Goal: Task Accomplishment & Management: Manage account settings

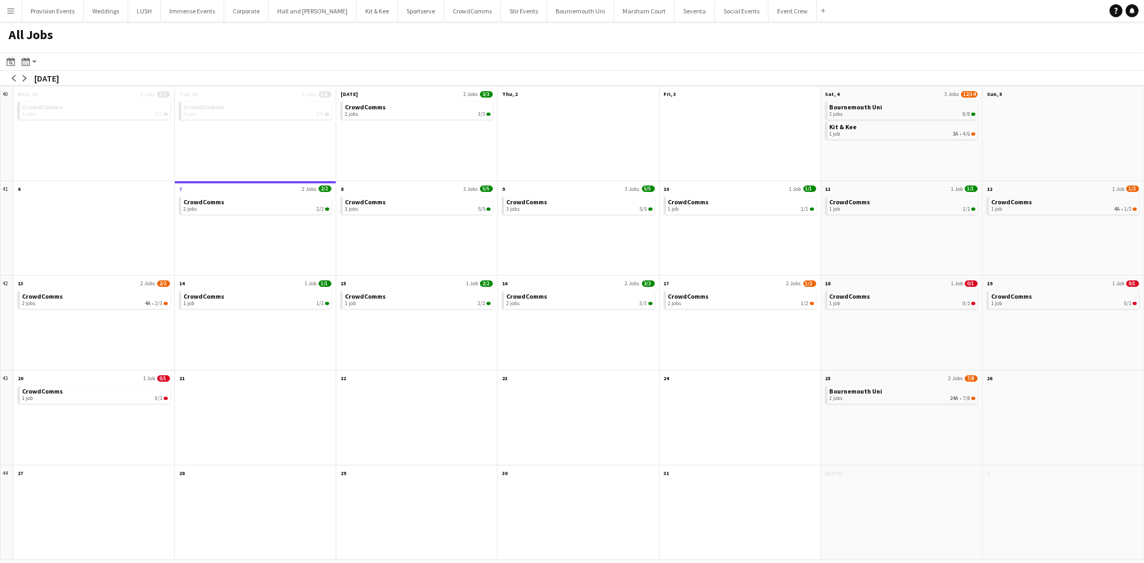
click at [11, 11] on app-icon "Menu" at bounding box center [10, 10] width 9 height 9
click at [357, 13] on button "Kit & Kee Close" at bounding box center [377, 11] width 41 height 21
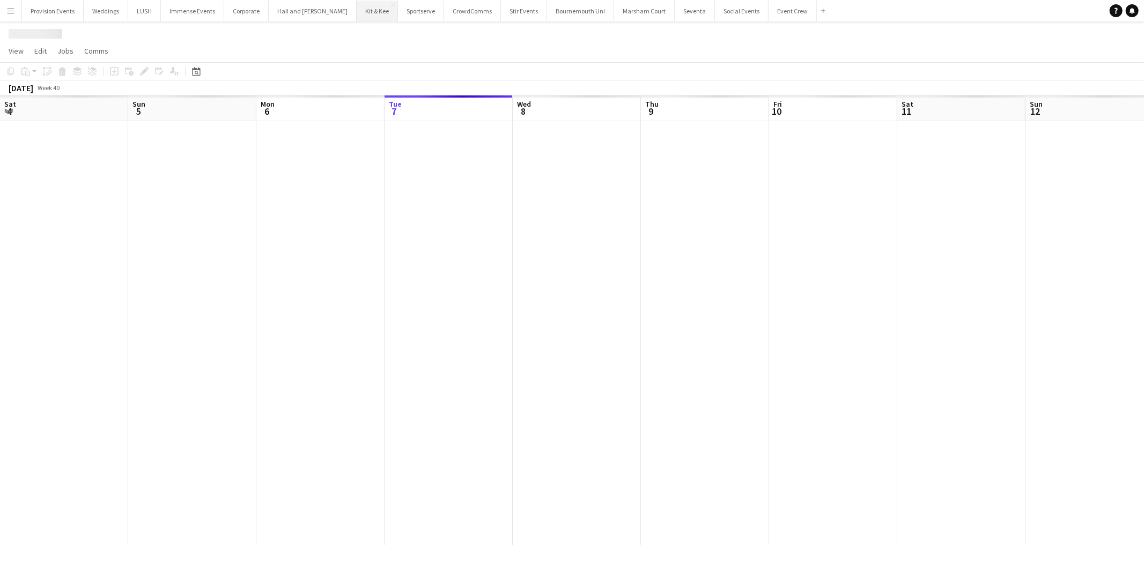
scroll to position [0, 256]
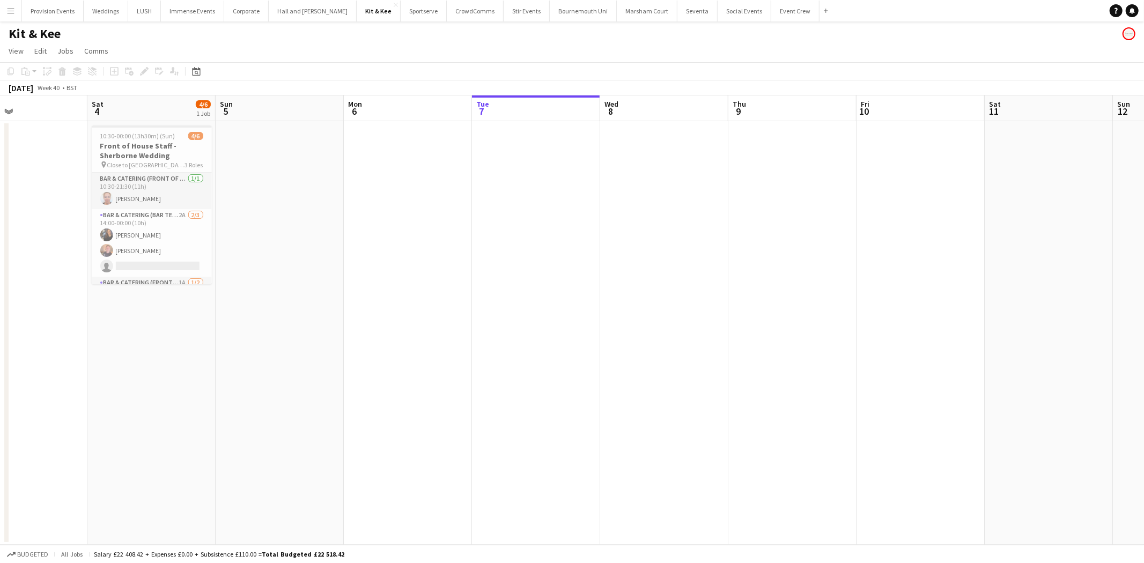
drag, startPoint x: 262, startPoint y: 200, endPoint x: 740, endPoint y: 224, distance: 479.0
click at [740, 224] on app-calendar-viewport "Wed 1 Thu 2 Fri 3 Sat 4 4/6 1 Job Sun 5 Mon 6 Tue 7 Wed 8 Thu 9 Fri 10 Sat 11 S…" at bounding box center [572, 319] width 1144 height 449
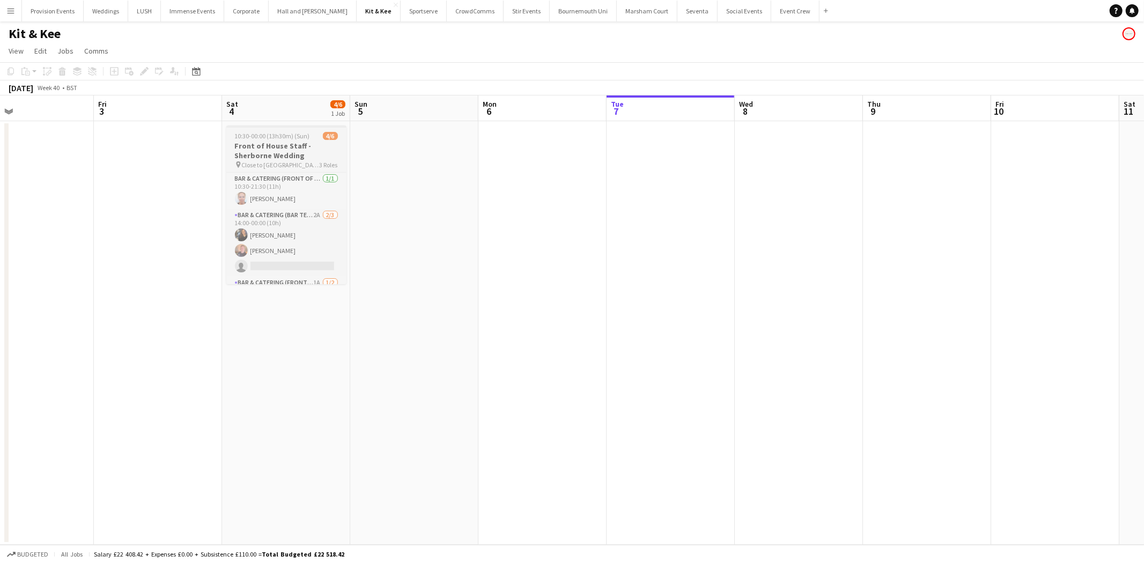
scroll to position [36, 0]
click at [6, 4] on button "Menu" at bounding box center [10, 10] width 21 height 21
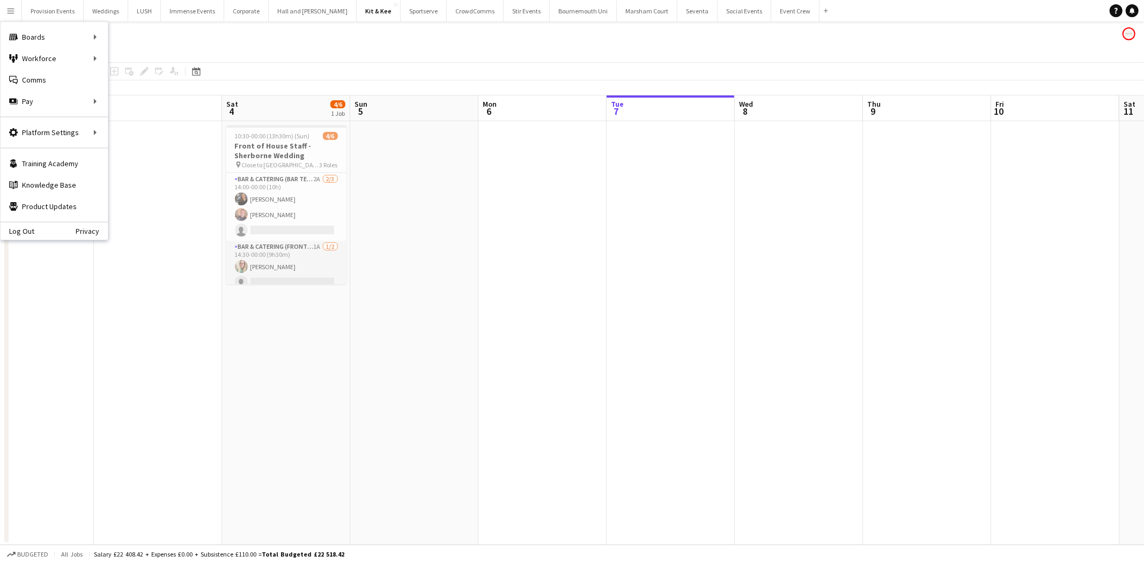
click at [202, 69] on div "Date picker OCT 2025 OCT 2025 Monday M Tuesday T Wednesday W Thursday T Friday …" at bounding box center [193, 71] width 24 height 13
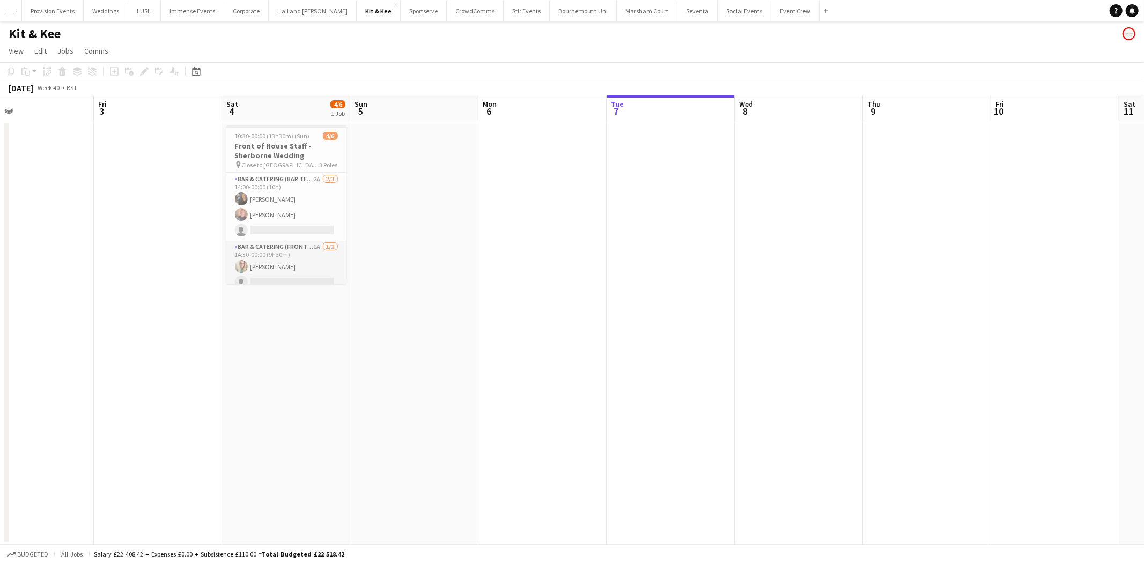
click at [13, 13] on app-icon "Menu" at bounding box center [10, 10] width 9 height 9
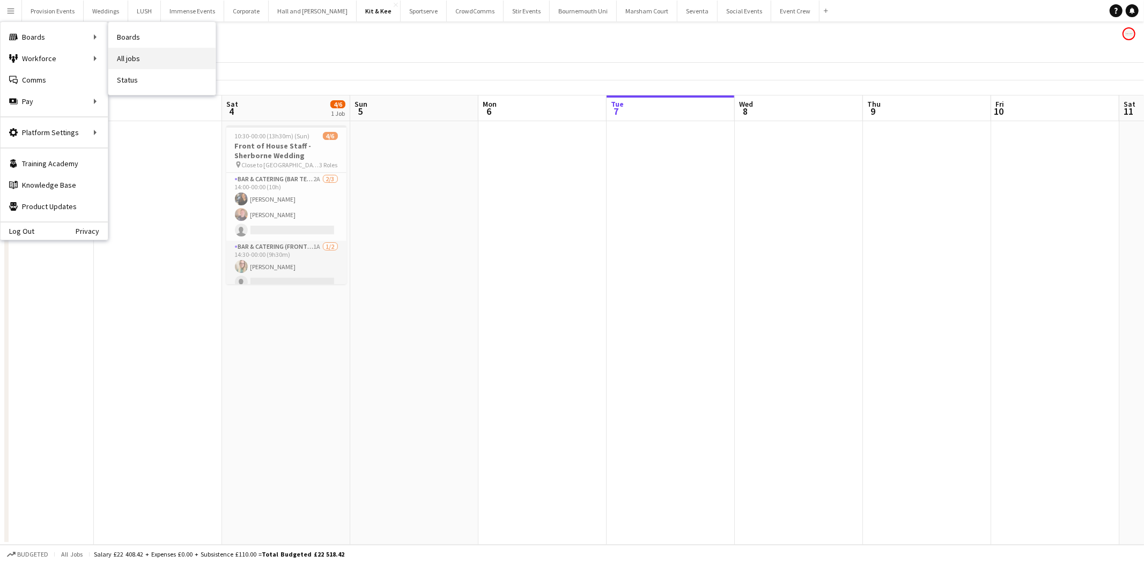
click at [129, 56] on link "All jobs" at bounding box center [161, 58] width 107 height 21
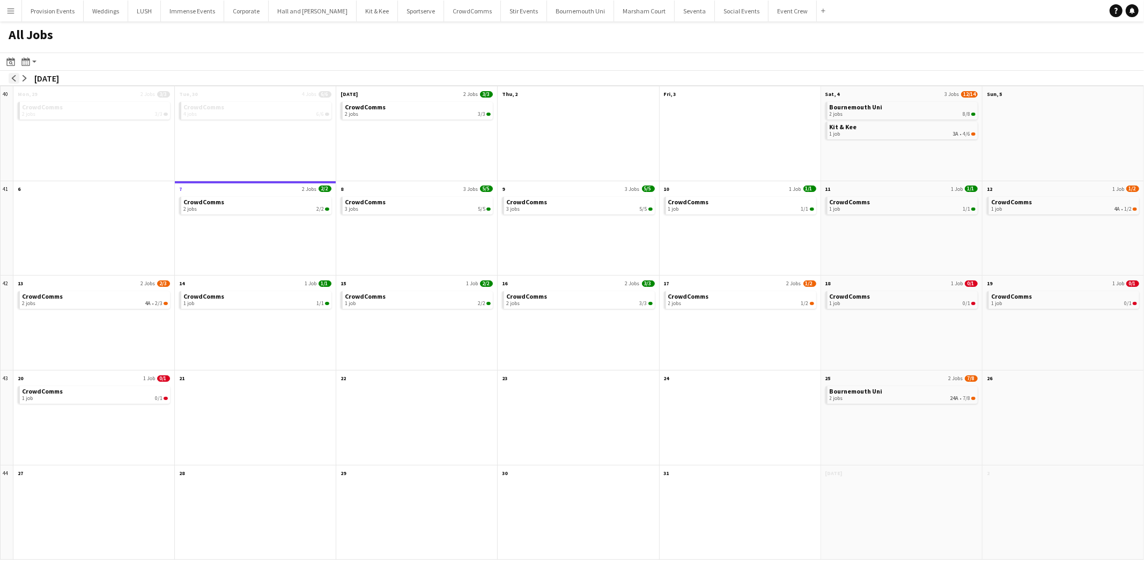
click at [13, 78] on app-icon "arrow-left" at bounding box center [14, 78] width 6 height 6
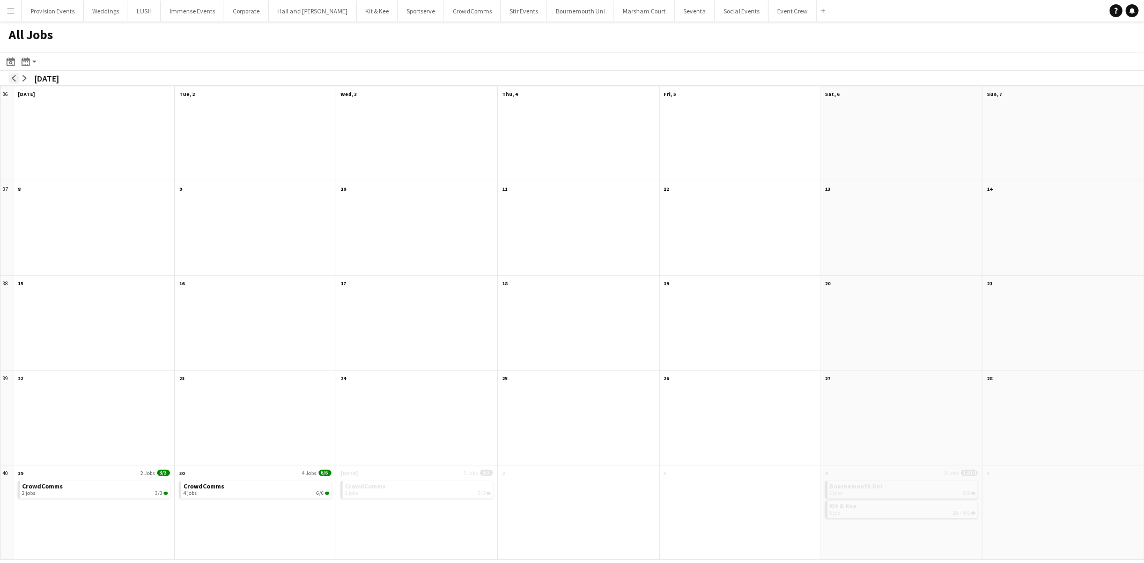
click at [13, 78] on app-icon "arrow-left" at bounding box center [14, 78] width 6 height 6
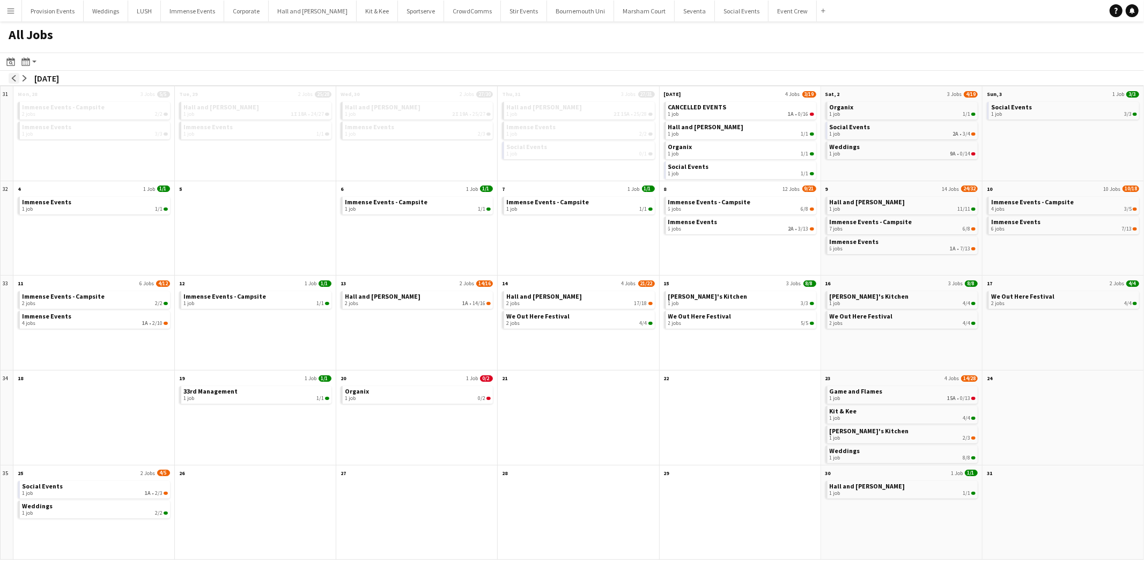
click at [13, 78] on app-icon "arrow-left" at bounding box center [14, 78] width 6 height 6
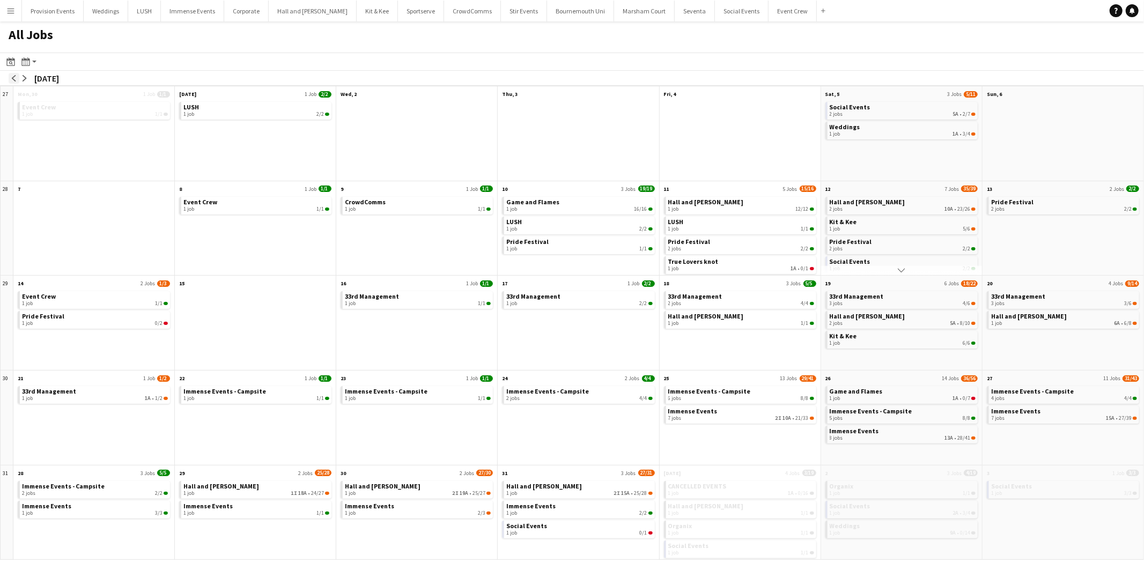
click at [13, 78] on app-icon "arrow-left" at bounding box center [14, 78] width 6 height 6
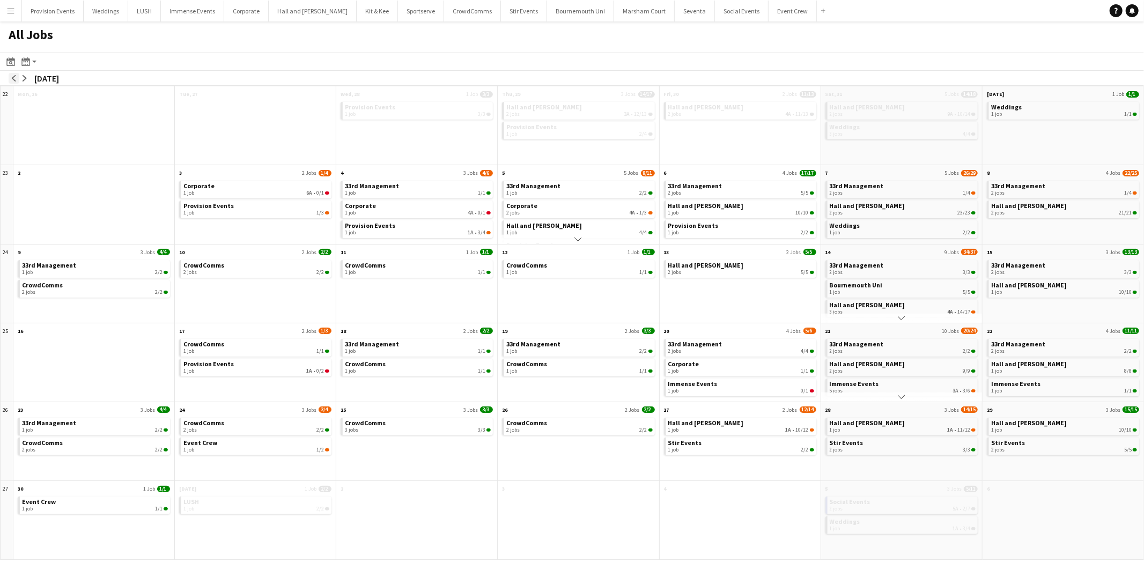
click at [13, 78] on app-icon "arrow-left" at bounding box center [14, 78] width 6 height 6
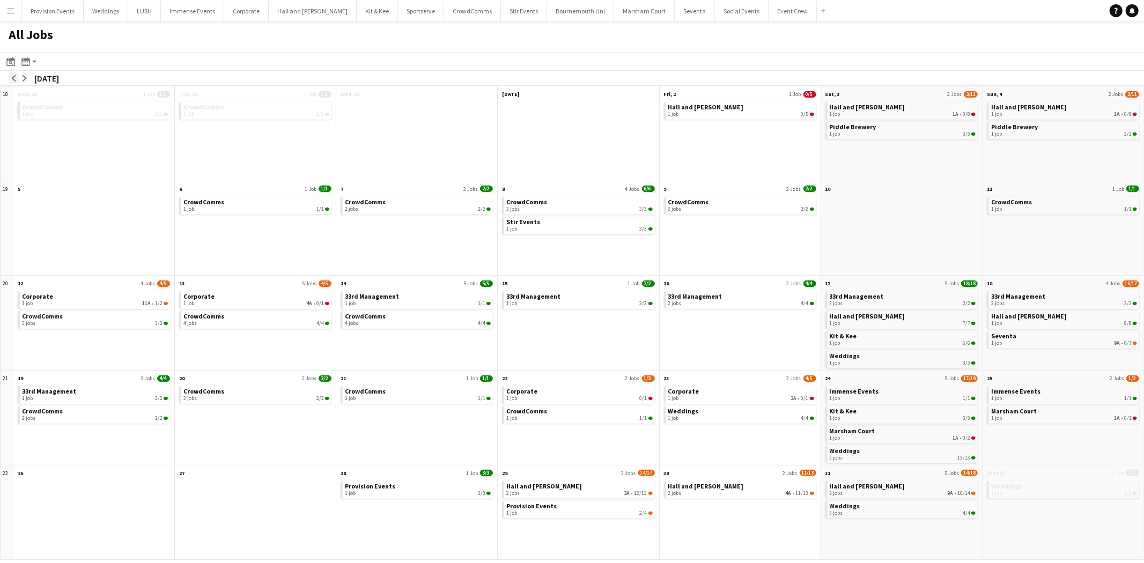
click at [13, 78] on app-icon "arrow-left" at bounding box center [14, 78] width 6 height 6
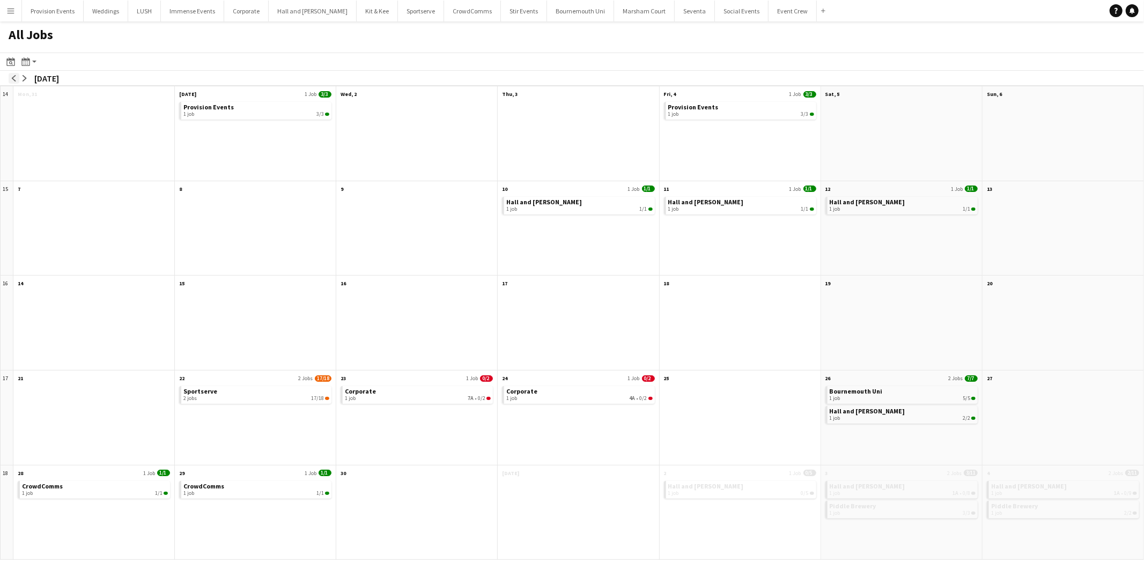
click at [13, 78] on app-icon "arrow-left" at bounding box center [14, 78] width 6 height 6
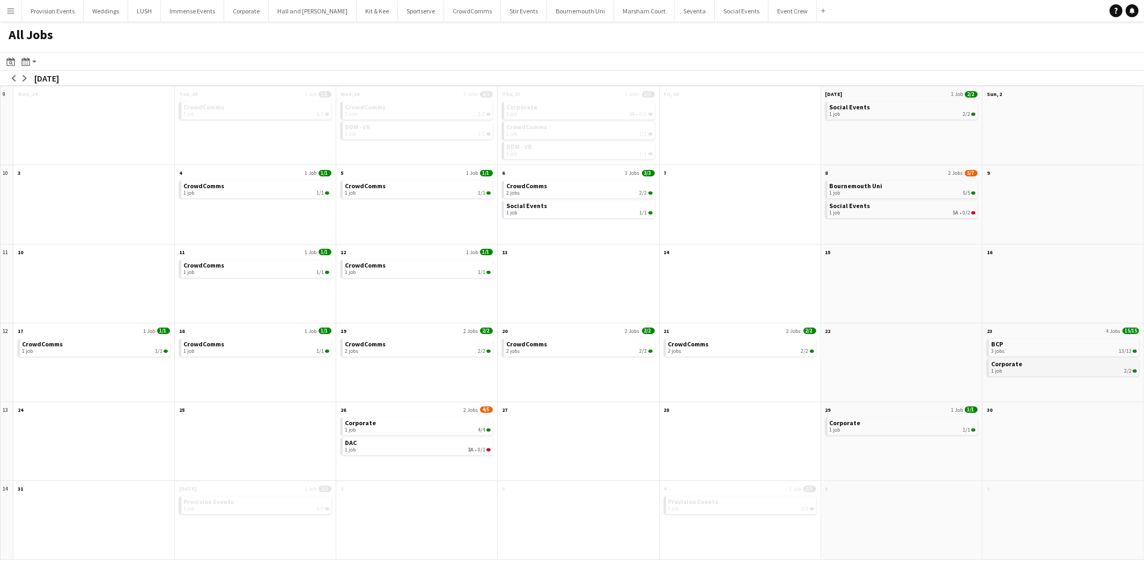
click at [1109, 368] on div "1 job 2/2" at bounding box center [1064, 371] width 146 height 6
click at [31, 61] on app-action-btn "Month view / Day view" at bounding box center [28, 61] width 19 height 13
click at [557, 17] on button "Bournemouth Uni Close" at bounding box center [580, 11] width 67 height 21
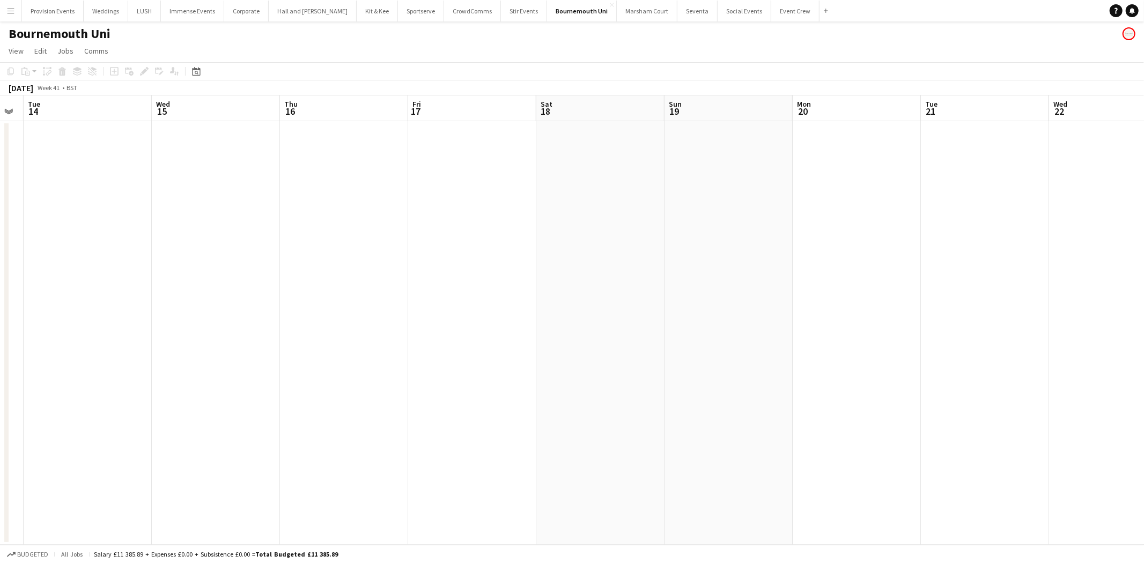
drag, startPoint x: 538, startPoint y: 213, endPoint x: 0, endPoint y: 227, distance: 538.1
click at [0, 227] on app-calendar-viewport "Fri 10 Sat 11 Sun 12 Mon 13 Tue 14 Wed 15 Thu 16 Fri 17 Sat 18 Sun 19 Mon 20 Tu…" at bounding box center [572, 319] width 1144 height 449
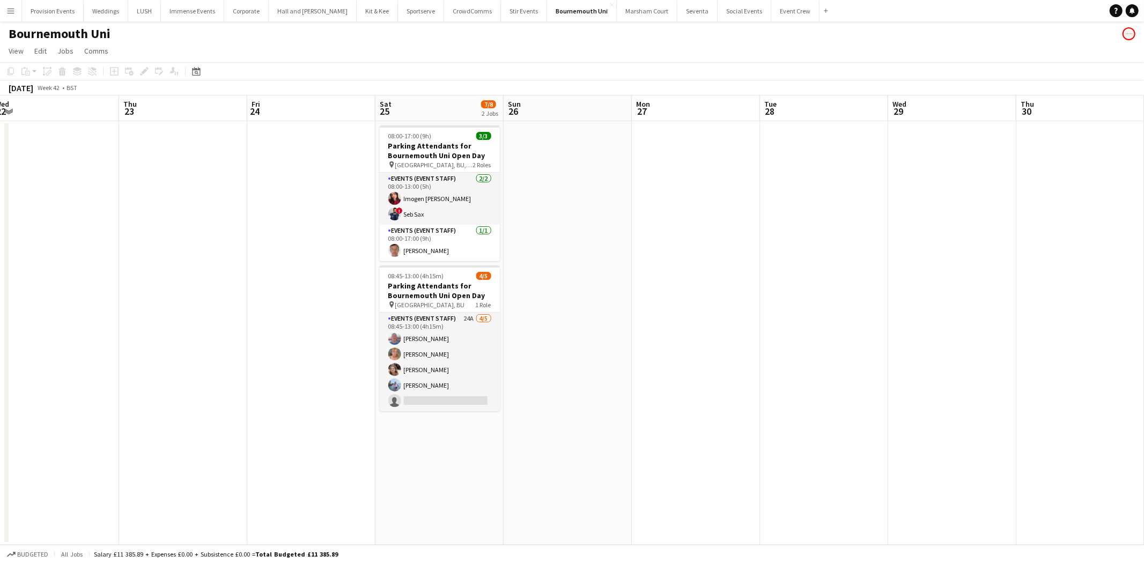
drag, startPoint x: 928, startPoint y: 311, endPoint x: 65, endPoint y: 306, distance: 863.5
click at [65, 306] on app-calendar-viewport "Fri 17 Sat 18 Sun 19 Mon 20 Tue 21 Wed 22 Thu 23 Fri 24 Sat 25 7/8 2 Jobs Sun 2…" at bounding box center [572, 319] width 1144 height 449
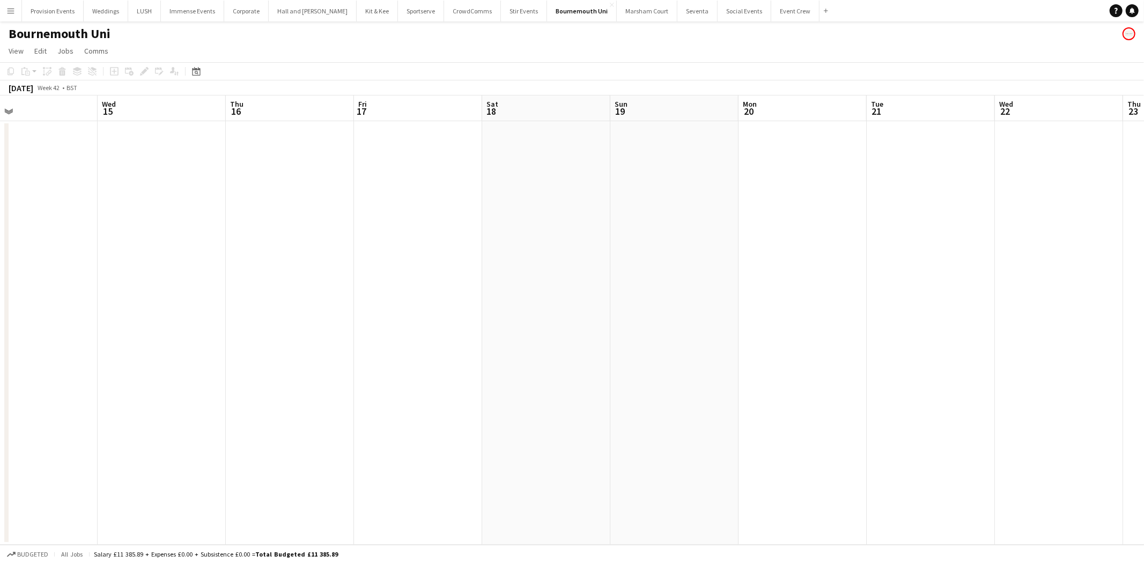
drag, startPoint x: 233, startPoint y: 234, endPoint x: 940, endPoint y: 210, distance: 707.3
click at [940, 210] on app-calendar-viewport "Sun 12 Mon 13 Tue 14 Wed 15 Thu 16 Fri 17 Sat 18 Sun 19 Mon 20 Tue 21 Wed 22 Th…" at bounding box center [572, 319] width 1144 height 449
drag, startPoint x: 342, startPoint y: 242, endPoint x: 1051, endPoint y: 236, distance: 709.0
click at [1051, 236] on app-calendar-viewport "Tue 7 Wed 8 Thu 9 Fri 10 Sat 11 Sun 12 Mon 13 Tue 14 Wed 15 Thu 16 Fri 17 Sat 1…" at bounding box center [572, 319] width 1144 height 449
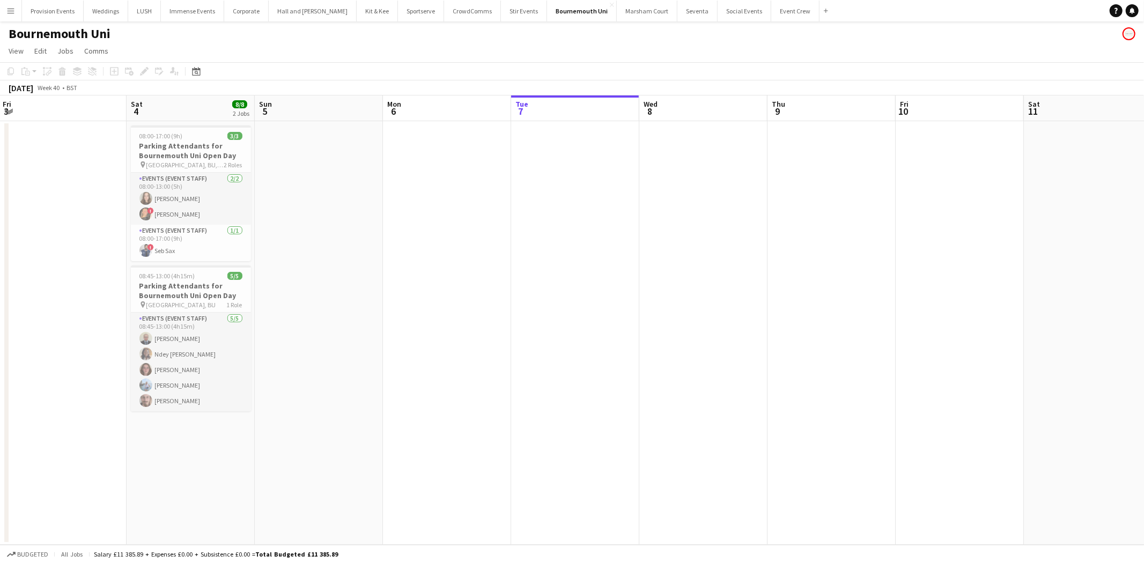
scroll to position [0, 312]
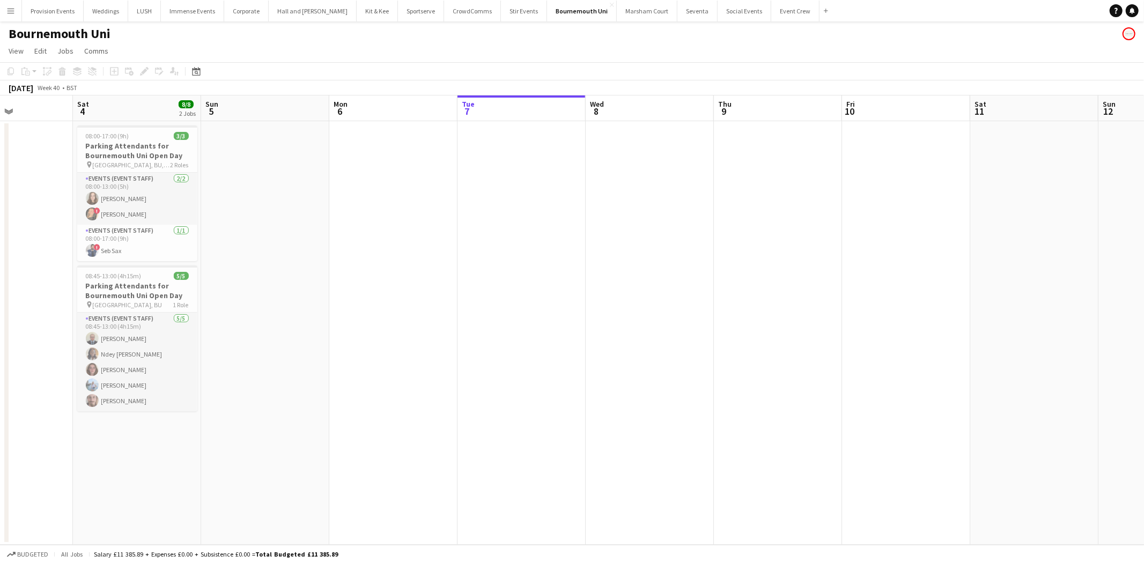
drag, startPoint x: 323, startPoint y: 257, endPoint x: 1000, endPoint y: 279, distance: 677.2
click at [1000, 279] on app-calendar-viewport "Wed 1 Thu 2 Fri 3 Sat 4 8/8 2 Jobs Sun 5 Mon 6 Tue 7 Wed 8 Thu 9 Fri 10 Sat 11 …" at bounding box center [572, 319] width 1144 height 449
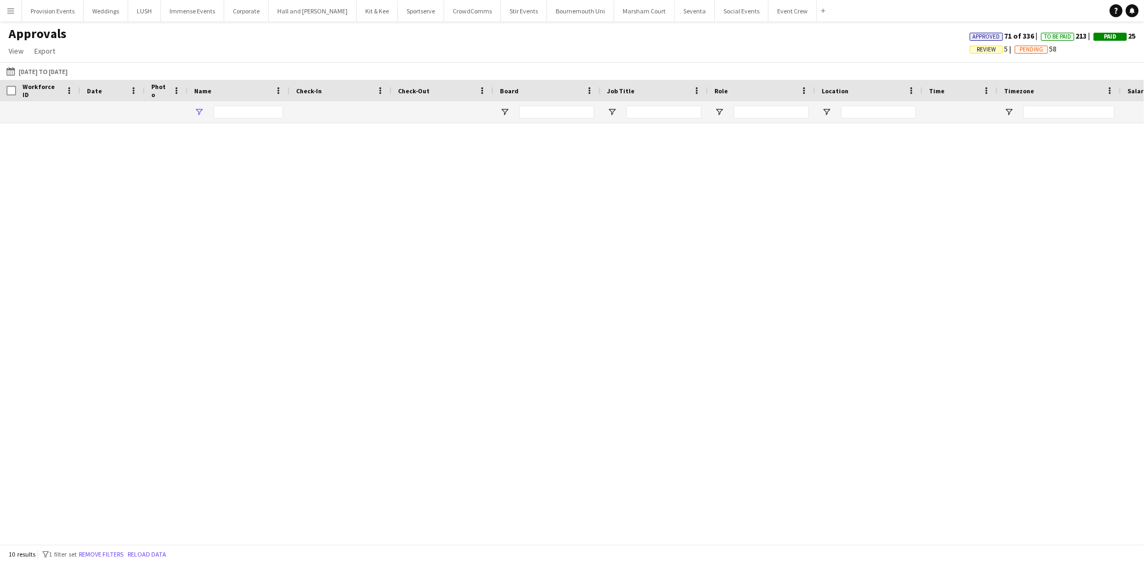
type input "***"
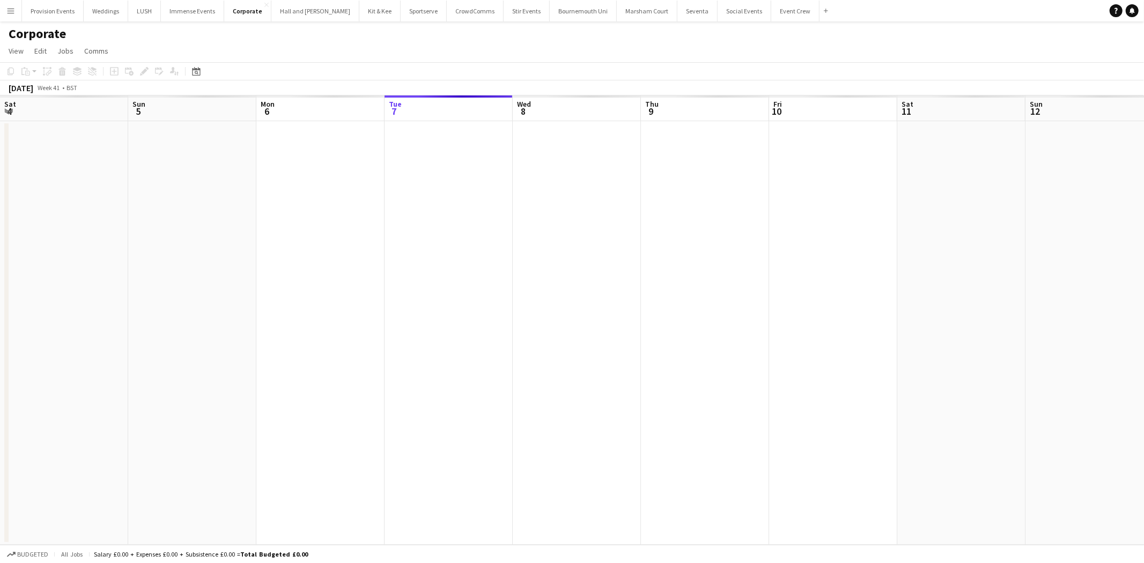
scroll to position [0, 256]
click at [197, 77] on div "Date picker" at bounding box center [196, 71] width 13 height 13
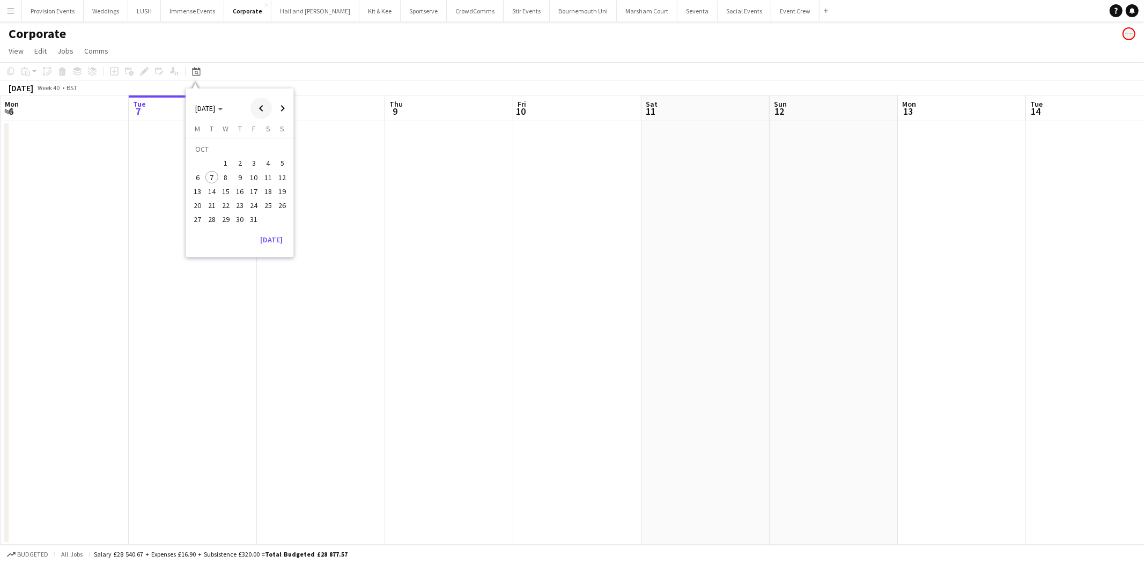
click at [258, 101] on span "Previous month" at bounding box center [260, 108] width 21 height 21
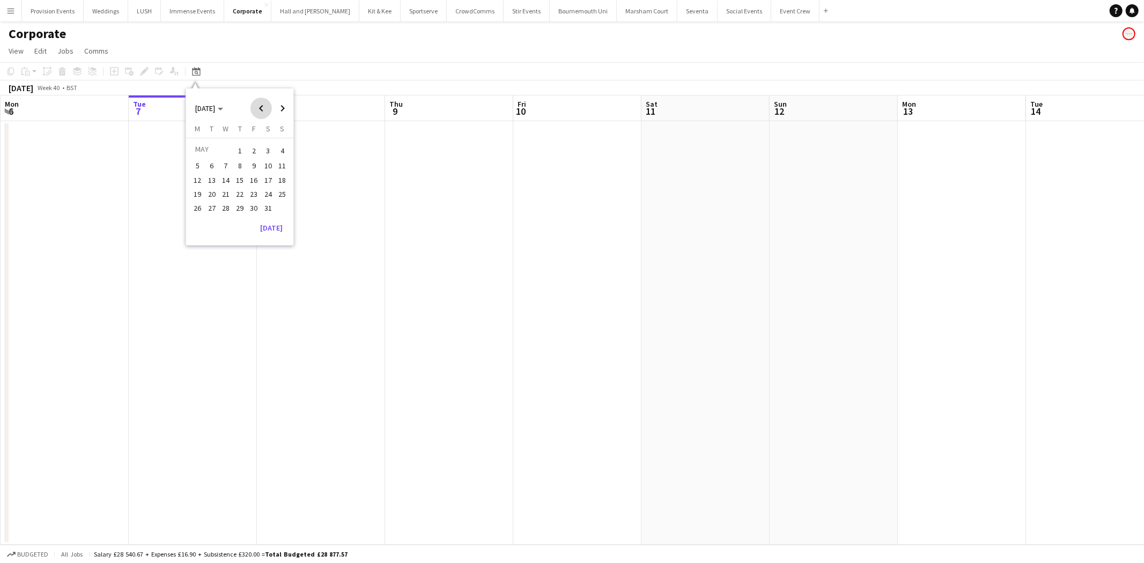
click at [258, 101] on span "Previous month" at bounding box center [260, 108] width 21 height 21
click at [282, 196] on span "23" at bounding box center [282, 194] width 13 height 13
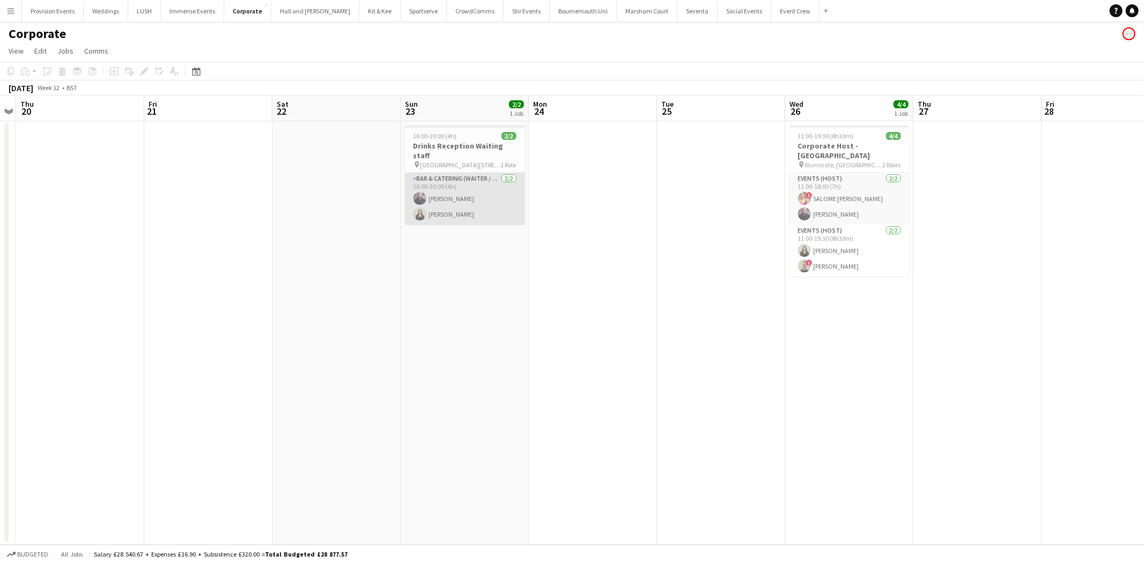
click at [425, 192] on app-user-avatar at bounding box center [420, 198] width 13 height 13
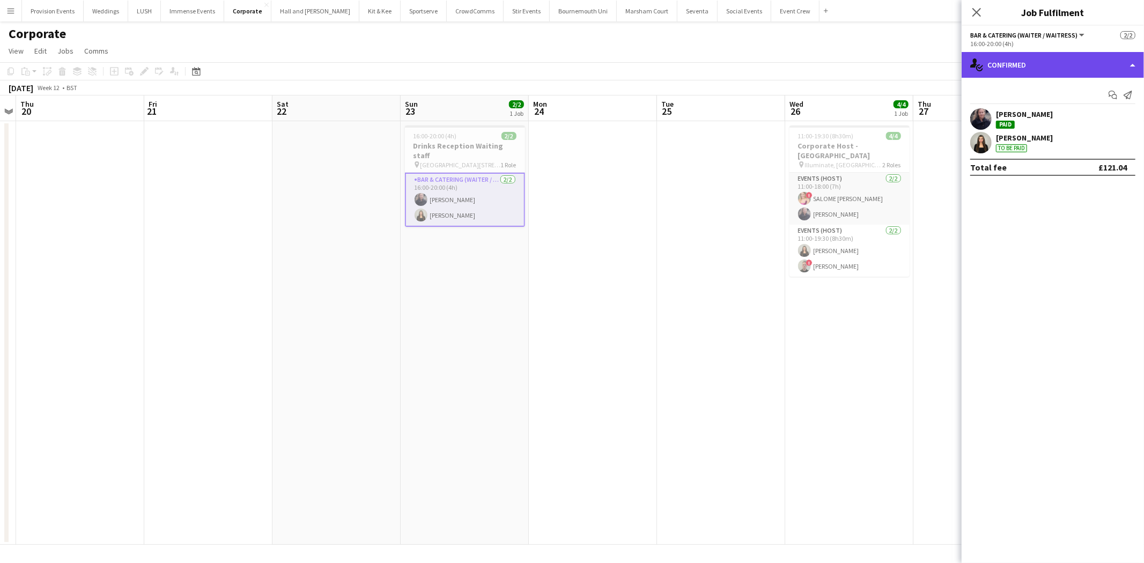
click at [1031, 60] on div "single-neutral-actions-check-2 Confirmed" at bounding box center [1053, 65] width 182 height 26
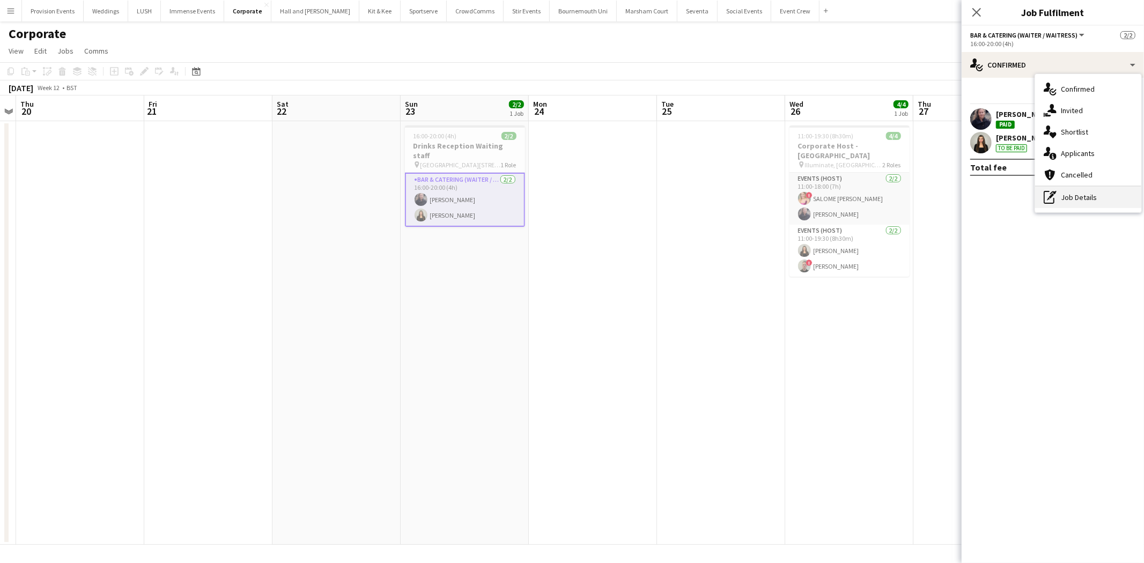
click at [1066, 194] on div "pen-write Job Details" at bounding box center [1088, 197] width 106 height 21
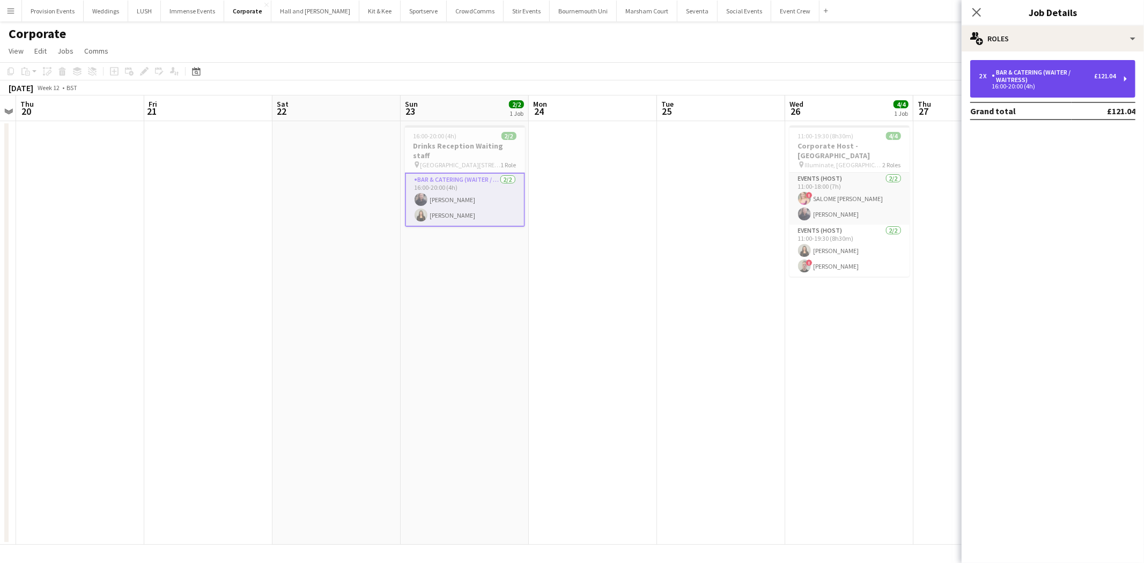
click at [1028, 70] on div "Bar & Catering (Waiter / waitress)" at bounding box center [1043, 76] width 102 height 15
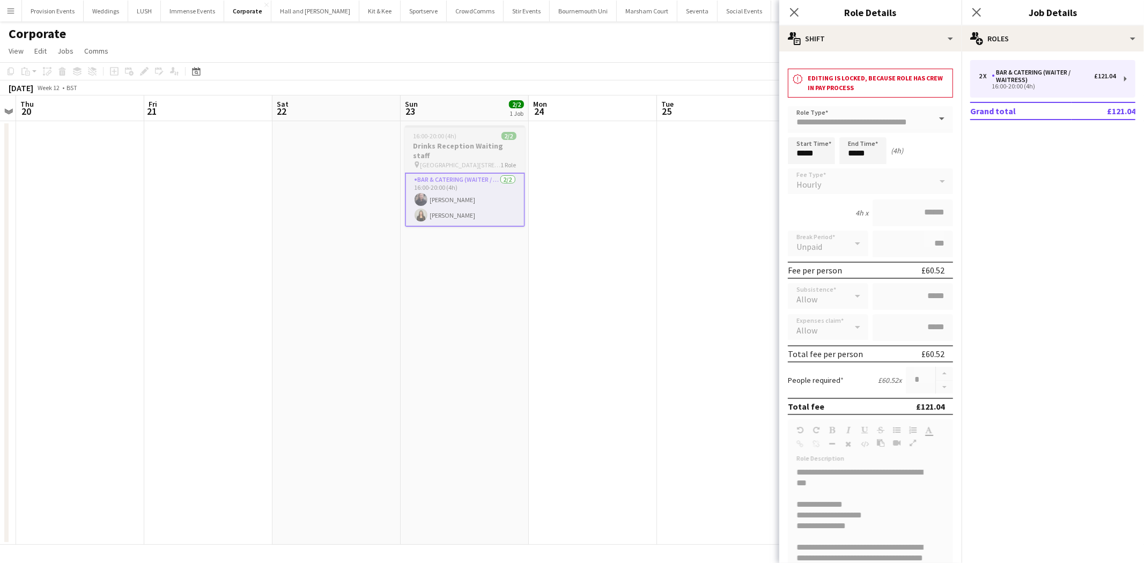
click at [481, 161] on span "[GEOGRAPHIC_DATA][STREET_ADDRESS]" at bounding box center [460, 165] width 80 height 8
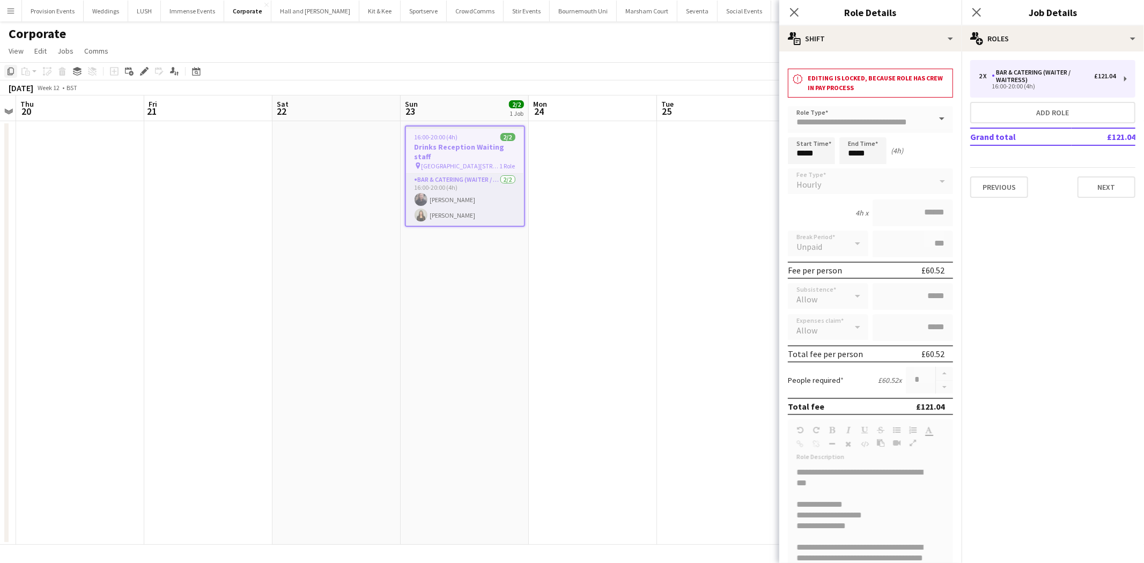
click at [16, 74] on div "Copy" at bounding box center [10, 71] width 13 height 13
click at [193, 71] on icon "Date picker" at bounding box center [196, 71] width 9 height 9
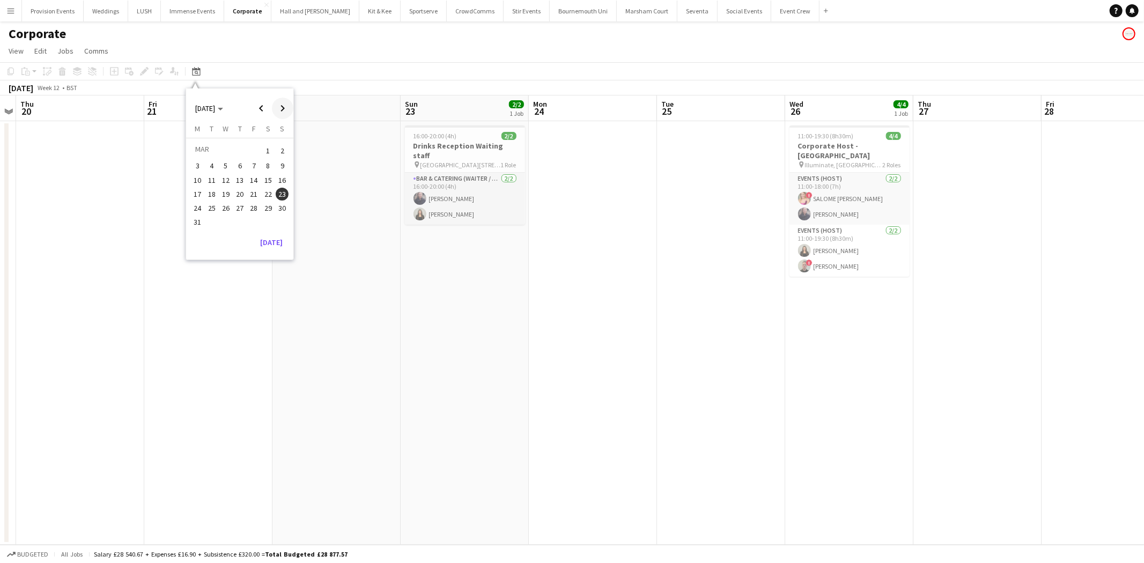
click at [281, 113] on span "Next month" at bounding box center [282, 108] width 21 height 21
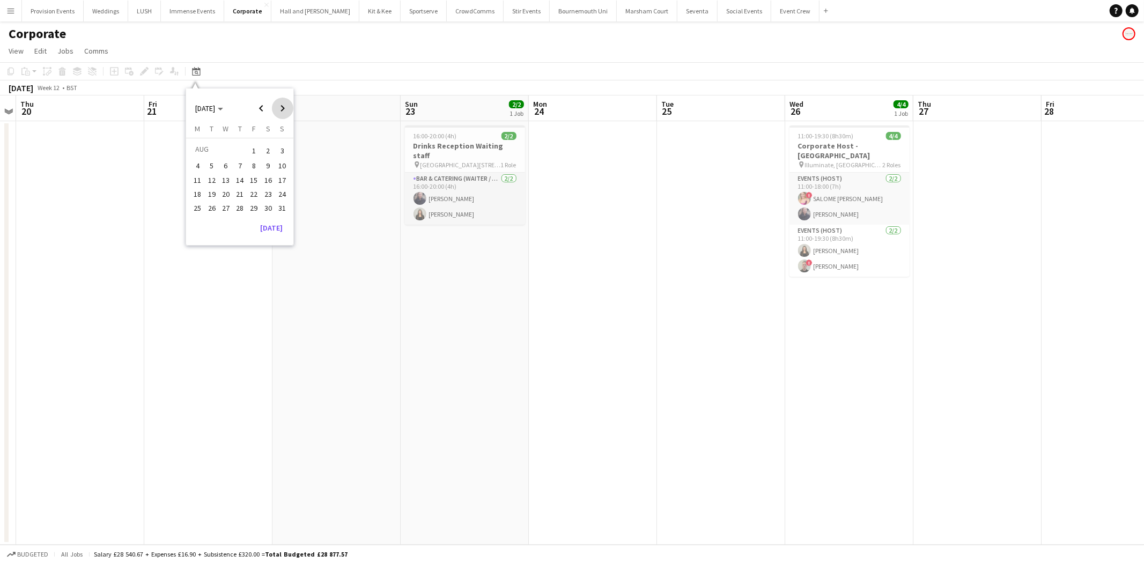
click at [281, 113] on span "Next month" at bounding box center [282, 108] width 21 height 21
click at [278, 209] on span "26" at bounding box center [282, 205] width 13 height 13
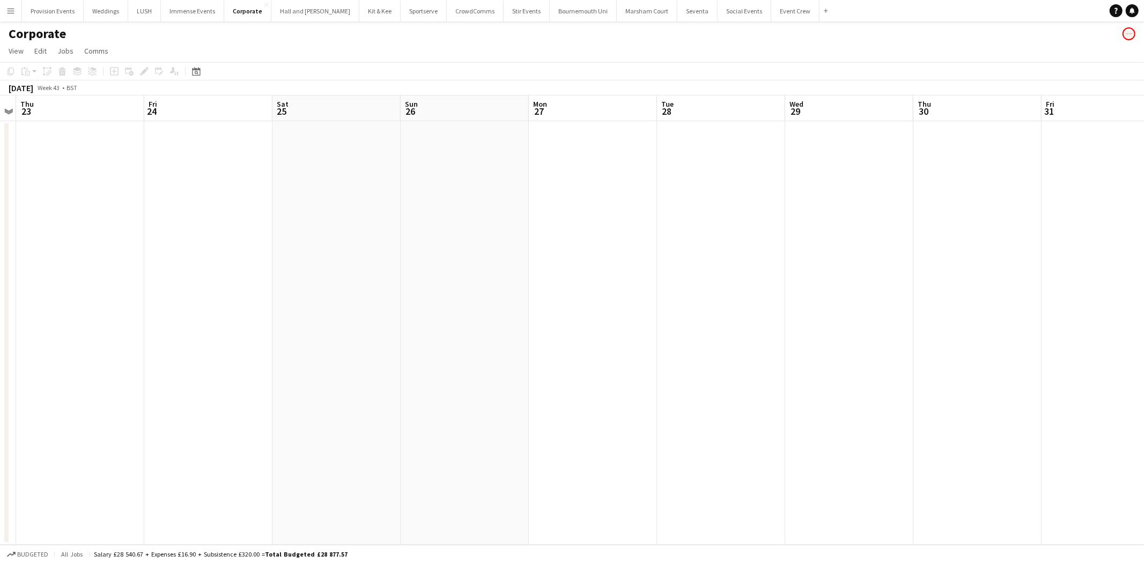
click at [486, 173] on app-date-cell at bounding box center [465, 333] width 128 height 424
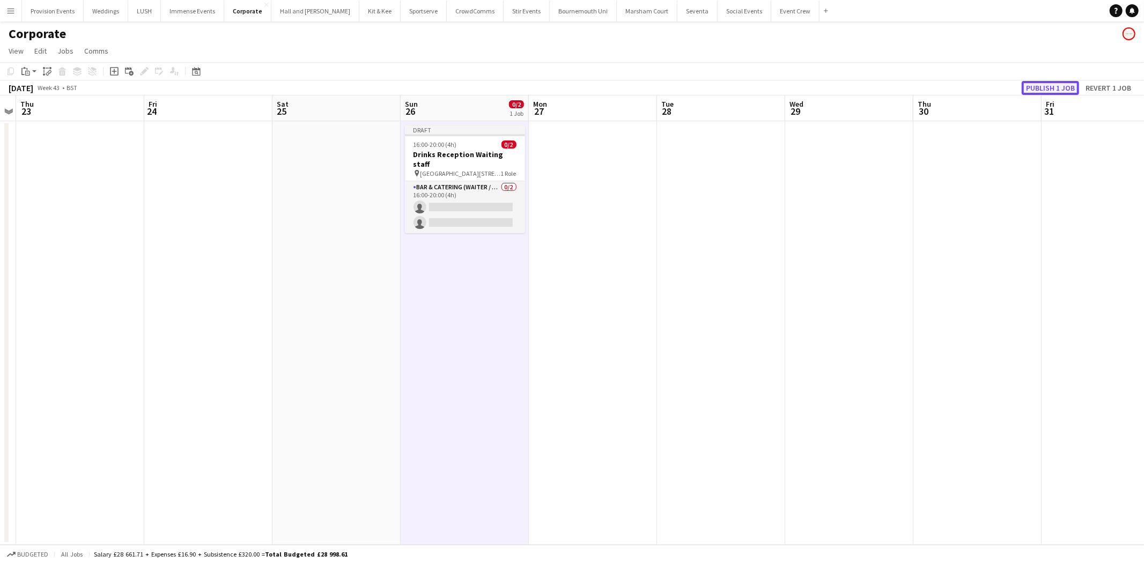
click at [1032, 83] on button "Publish 1 job" at bounding box center [1050, 88] width 57 height 14
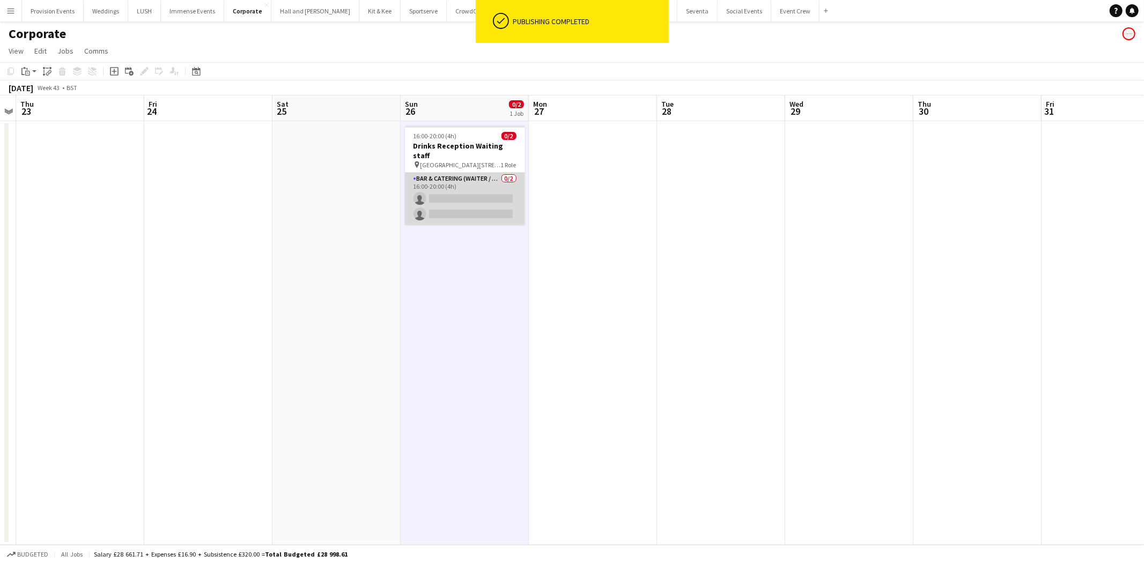
click at [460, 195] on app-card-role "Bar & Catering (Waiter / waitress) 0/2 16:00-20:00 (4h) single-neutral-actions …" at bounding box center [465, 199] width 120 height 52
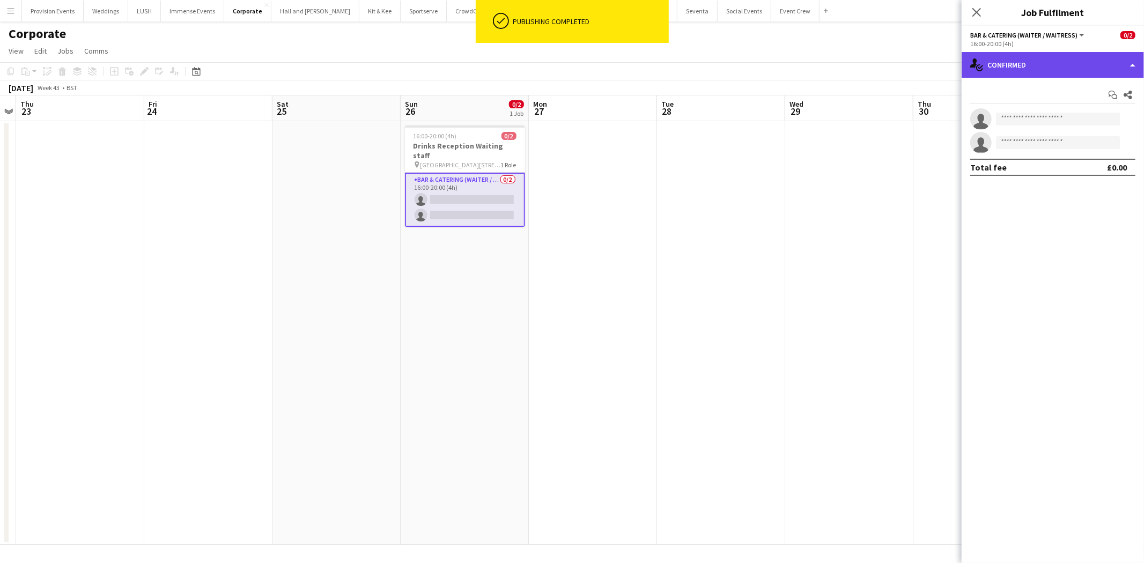
click at [1032, 54] on div "single-neutral-actions-check-2 Confirmed" at bounding box center [1053, 65] width 182 height 26
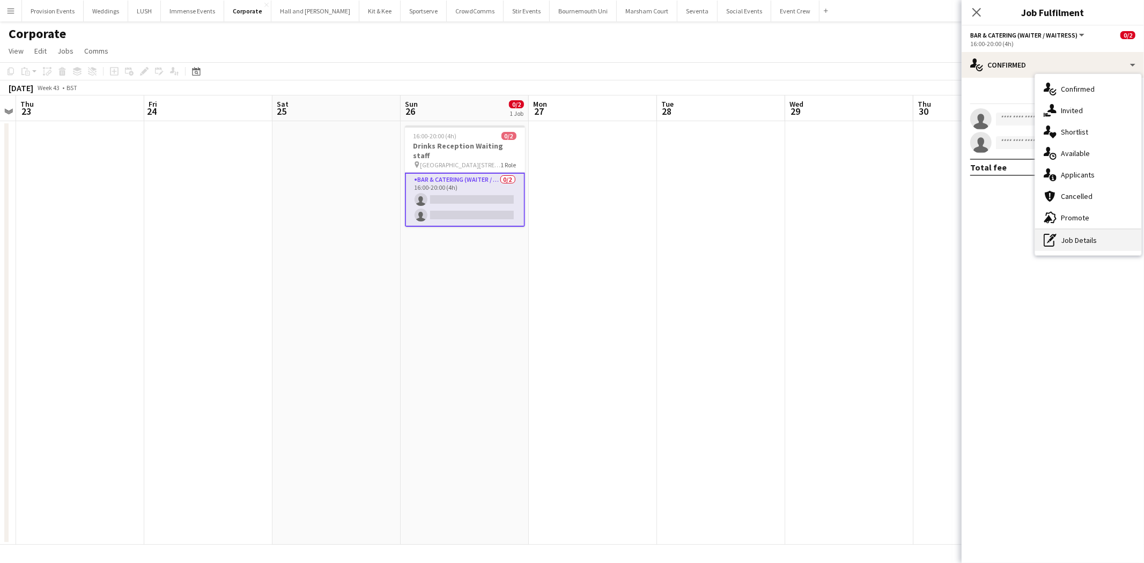
click at [1074, 237] on div "pen-write Job Details" at bounding box center [1088, 240] width 106 height 21
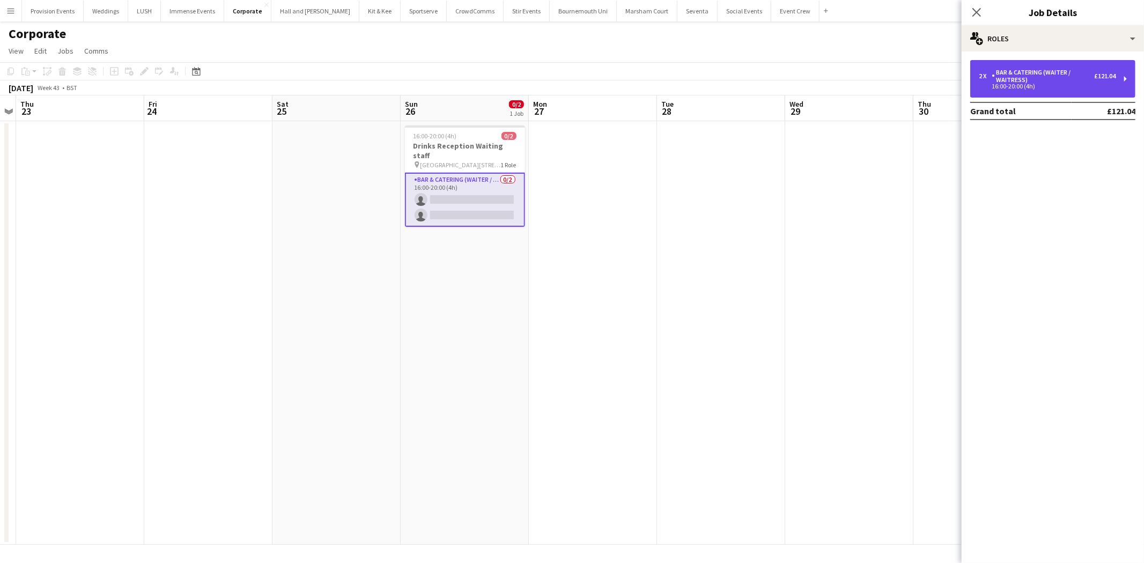
click at [1049, 86] on div "16:00-20:00 (4h)" at bounding box center [1047, 86] width 137 height 5
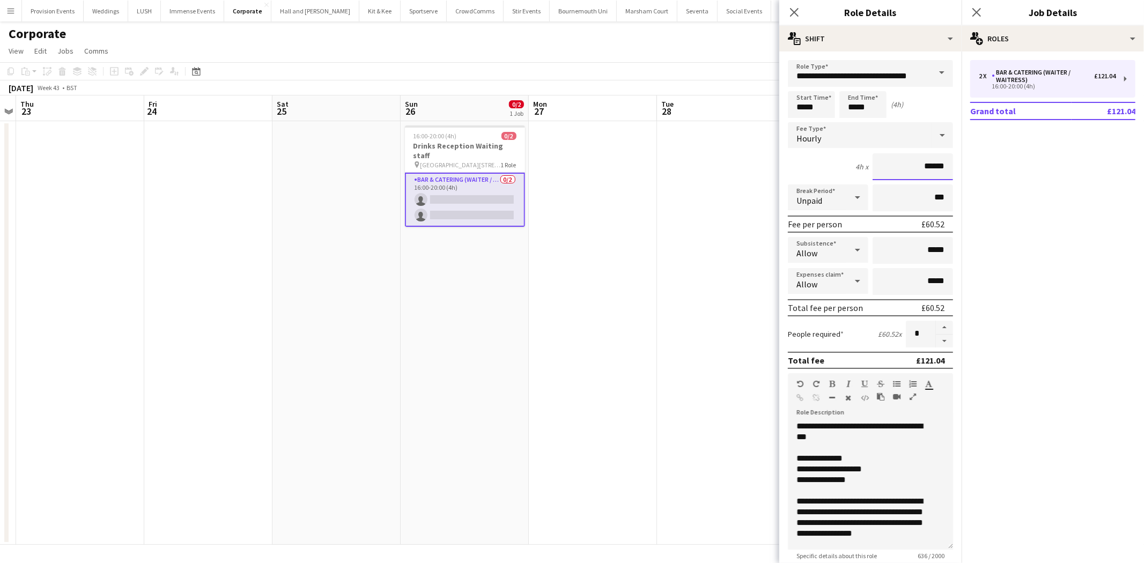
click at [929, 165] on input "******" at bounding box center [913, 166] width 80 height 27
type input "******"
click at [735, 295] on app-date-cell at bounding box center [721, 333] width 128 height 424
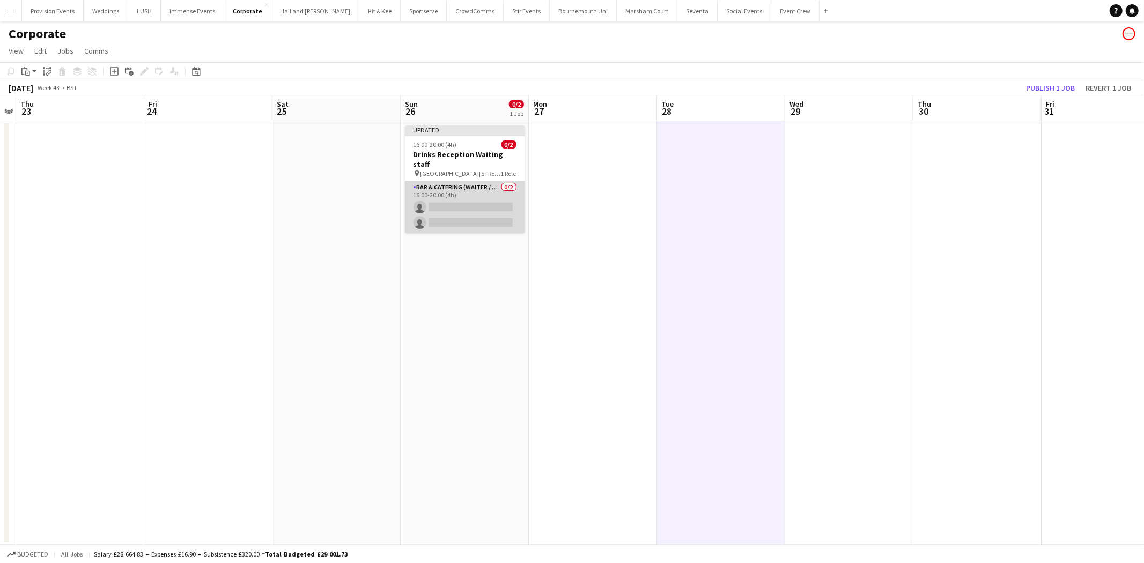
click at [505, 181] on app-card-role "Bar & Catering (Waiter / waitress) 0/2 16:00-20:00 (4h) single-neutral-actions …" at bounding box center [465, 207] width 120 height 52
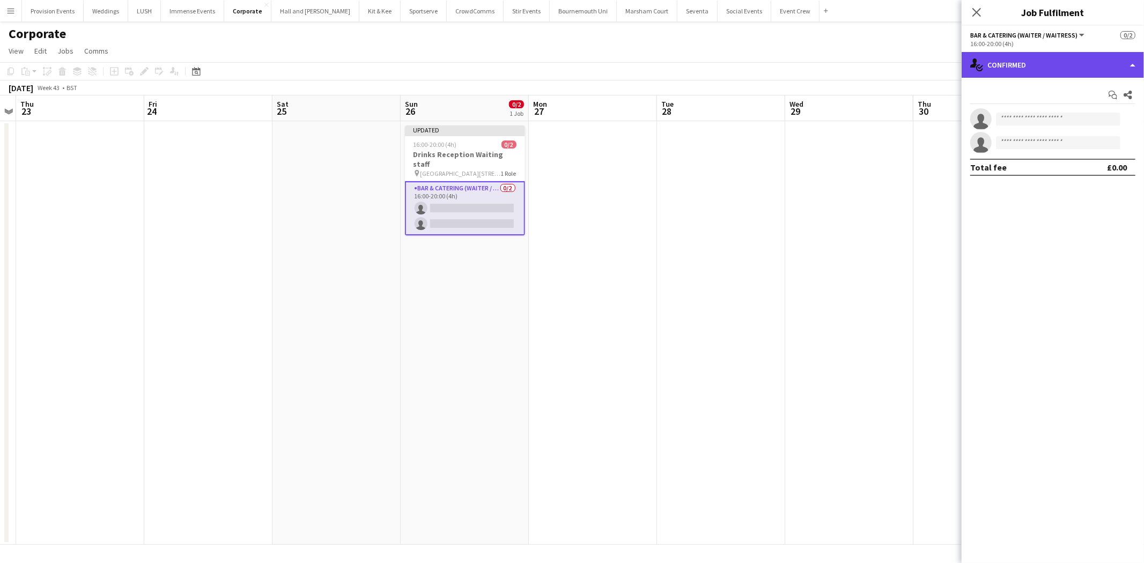
click at [1036, 62] on div "single-neutral-actions-check-2 Confirmed" at bounding box center [1053, 65] width 182 height 26
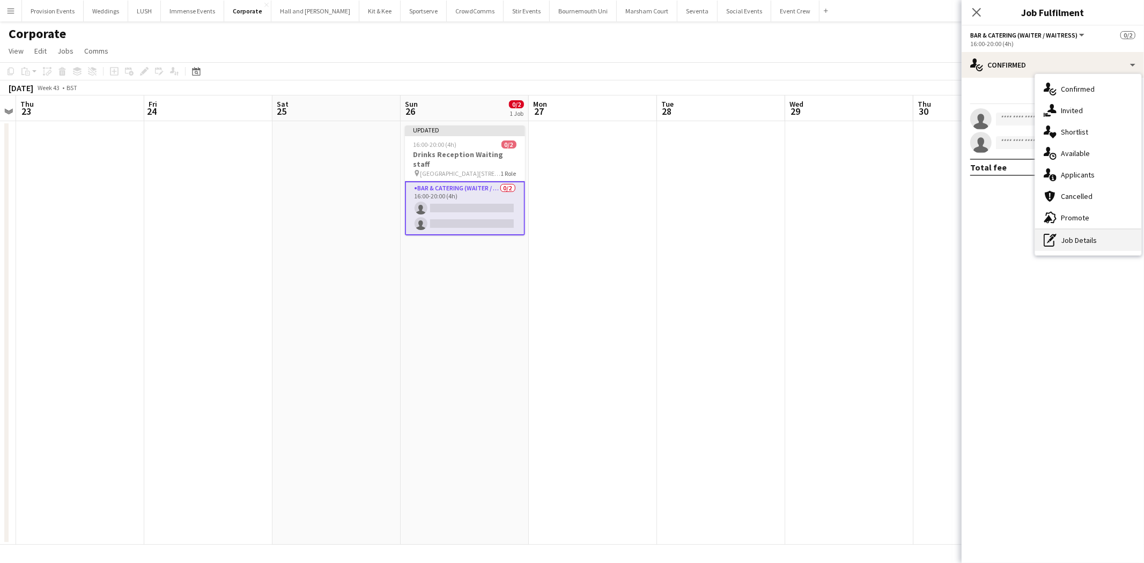
click at [1060, 236] on div "pen-write Job Details" at bounding box center [1088, 240] width 106 height 21
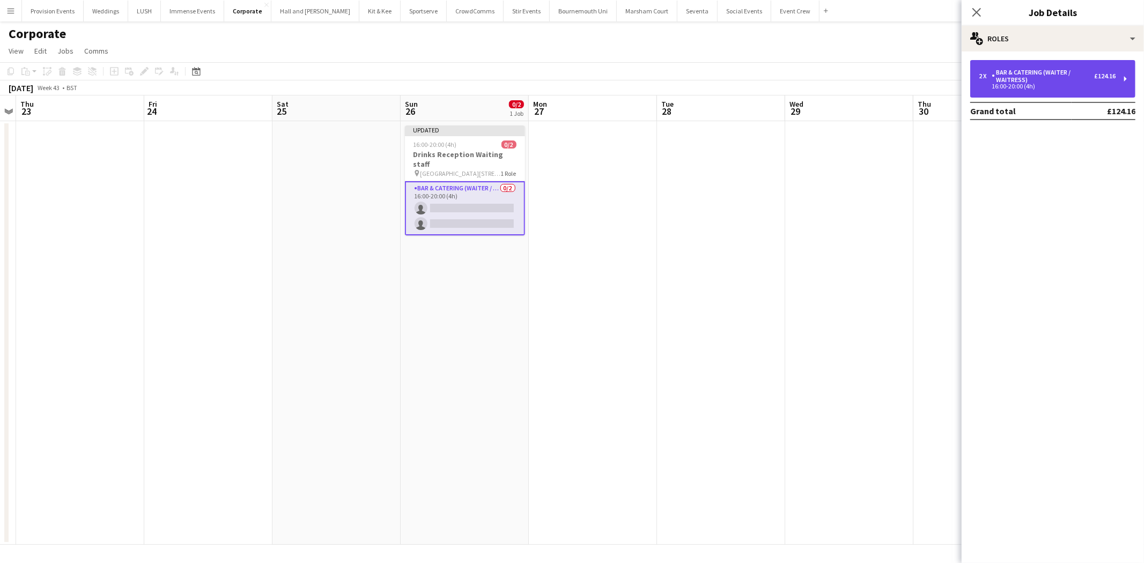
click at [1047, 79] on div "Bar & Catering (Waiter / waitress)" at bounding box center [1043, 76] width 102 height 15
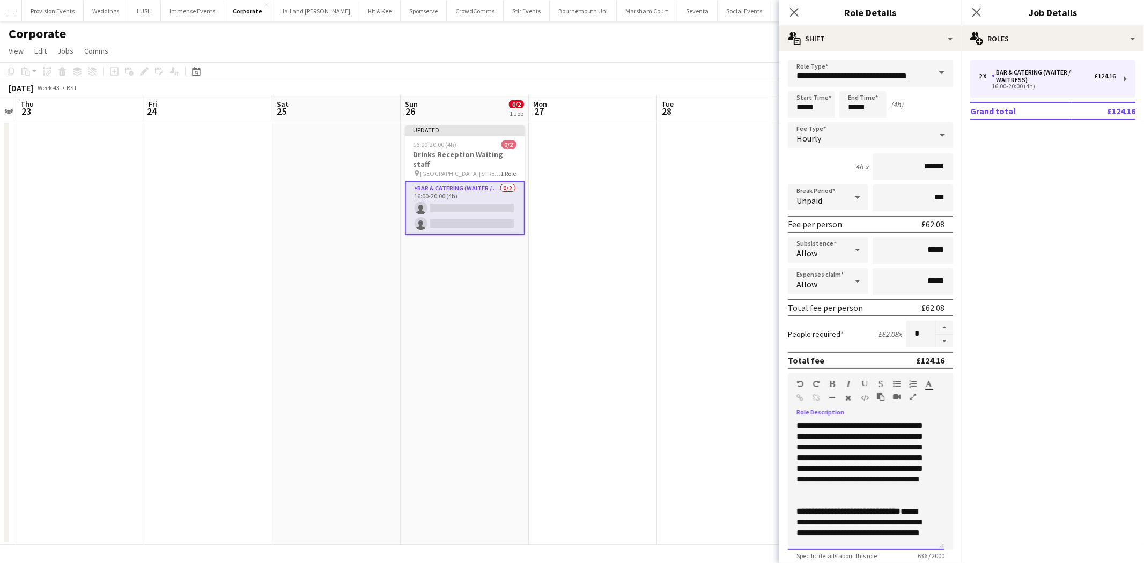
scroll to position [158, 0]
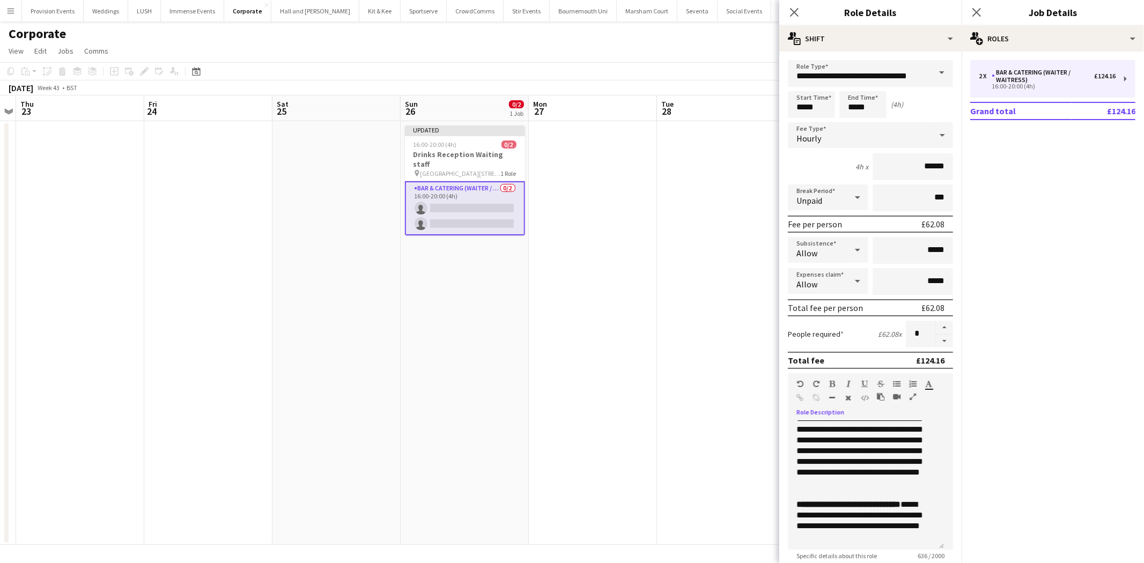
click at [682, 426] on app-date-cell at bounding box center [721, 333] width 128 height 424
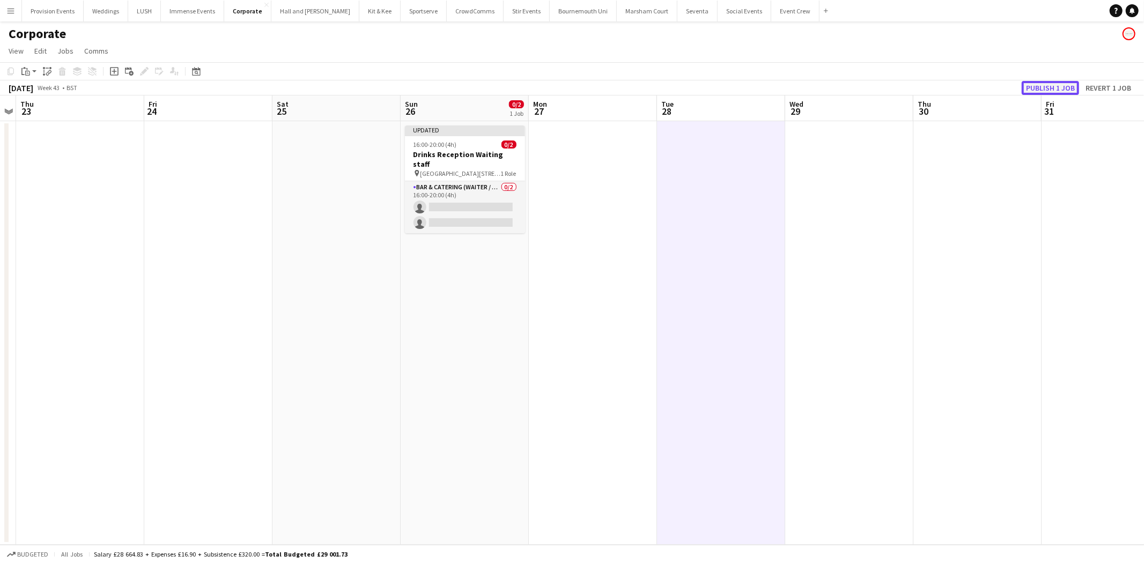
click at [1050, 92] on button "Publish 1 job" at bounding box center [1050, 88] width 57 height 14
click at [562, 13] on button "Bournemouth Uni Close" at bounding box center [583, 11] width 67 height 21
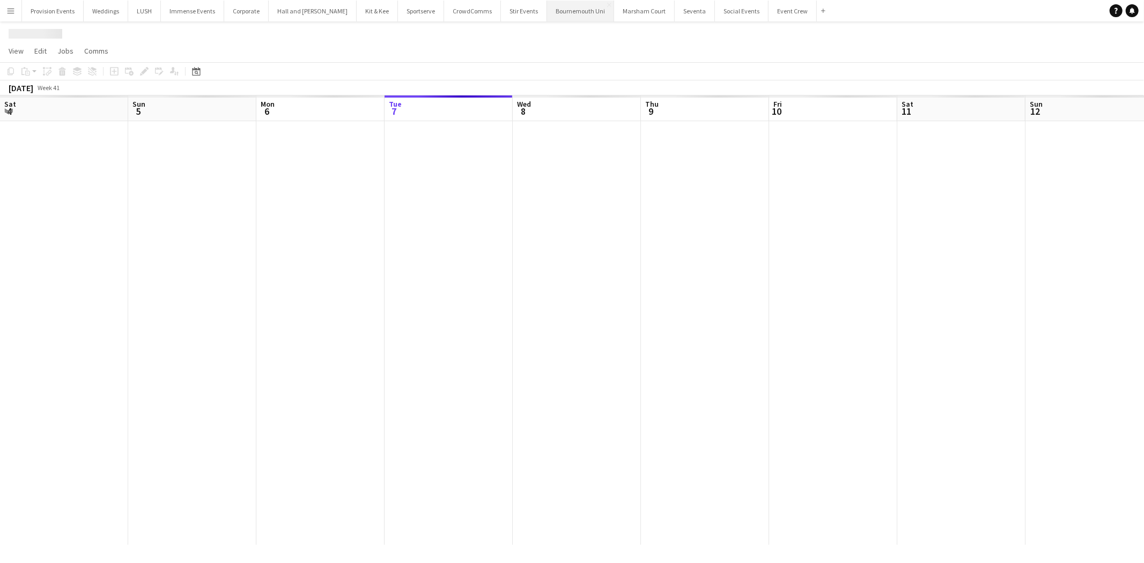
scroll to position [0, 256]
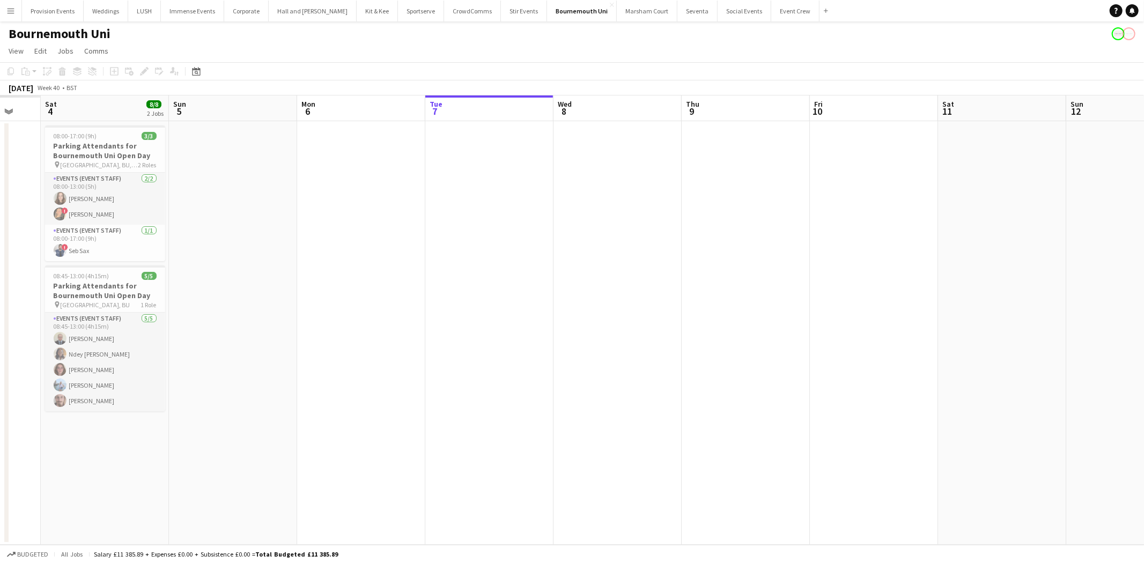
drag, startPoint x: 382, startPoint y: 210, endPoint x: 919, endPoint y: 185, distance: 537.5
click at [919, 185] on app-calendar-viewport "Thu 2 Fri 3 Sat 4 8/8 2 Jobs Sun 5 Mon 6 Tue 7 Wed 8 Thu 9 Fri 10 Sat 11 Sun 12…" at bounding box center [572, 319] width 1144 height 449
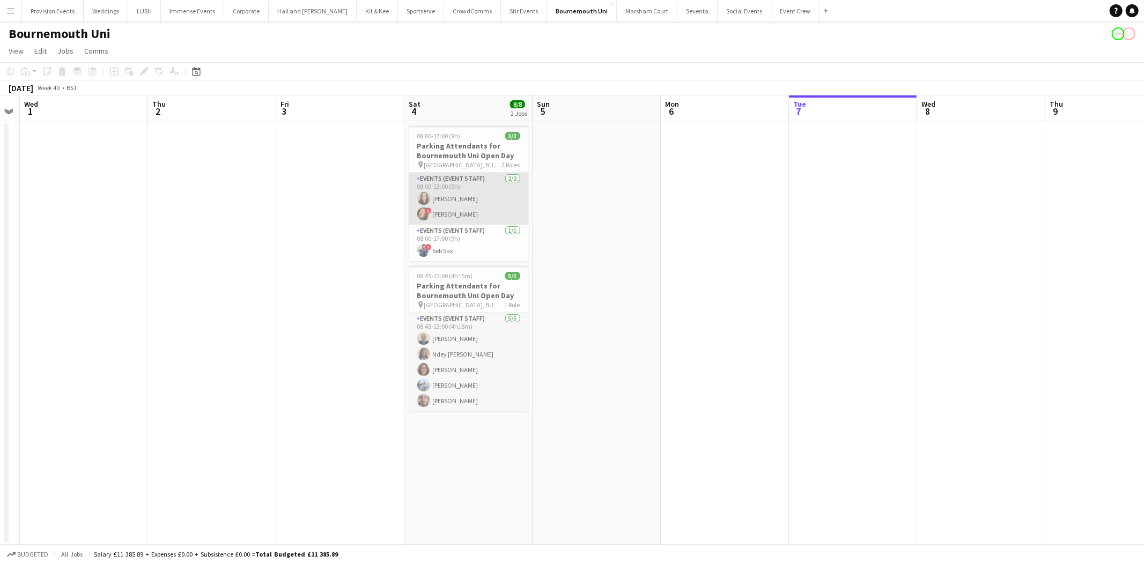
click at [458, 206] on app-card-role "Events (Event Staff) 2/2 08:00-13:00 (5h) Ruby Lee Nicholson ! Olivia Bannister" at bounding box center [469, 199] width 120 height 52
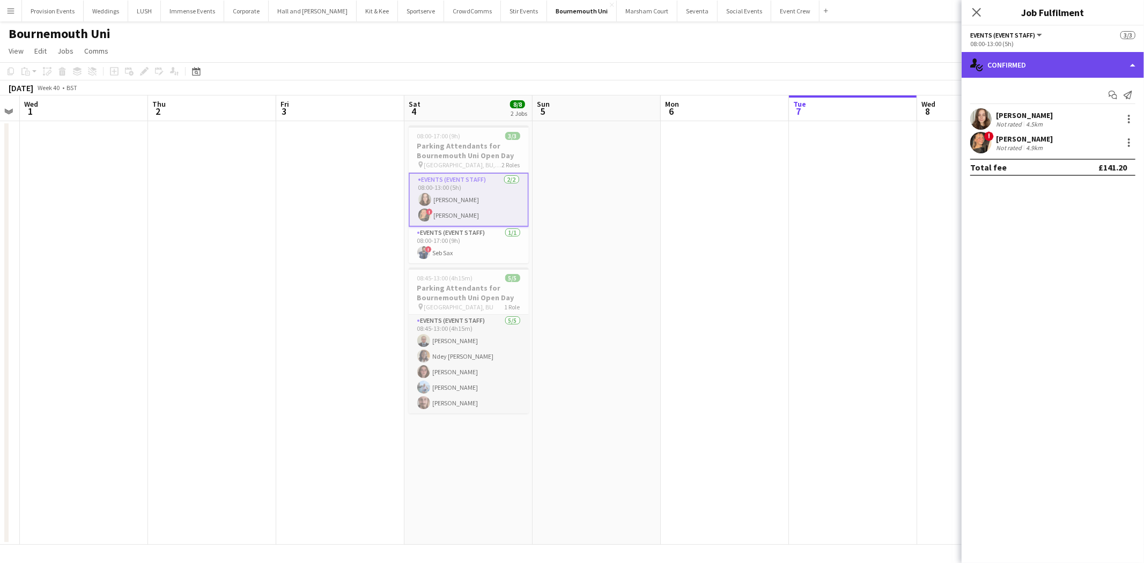
click at [1079, 55] on div "single-neutral-actions-check-2 Confirmed" at bounding box center [1053, 65] width 182 height 26
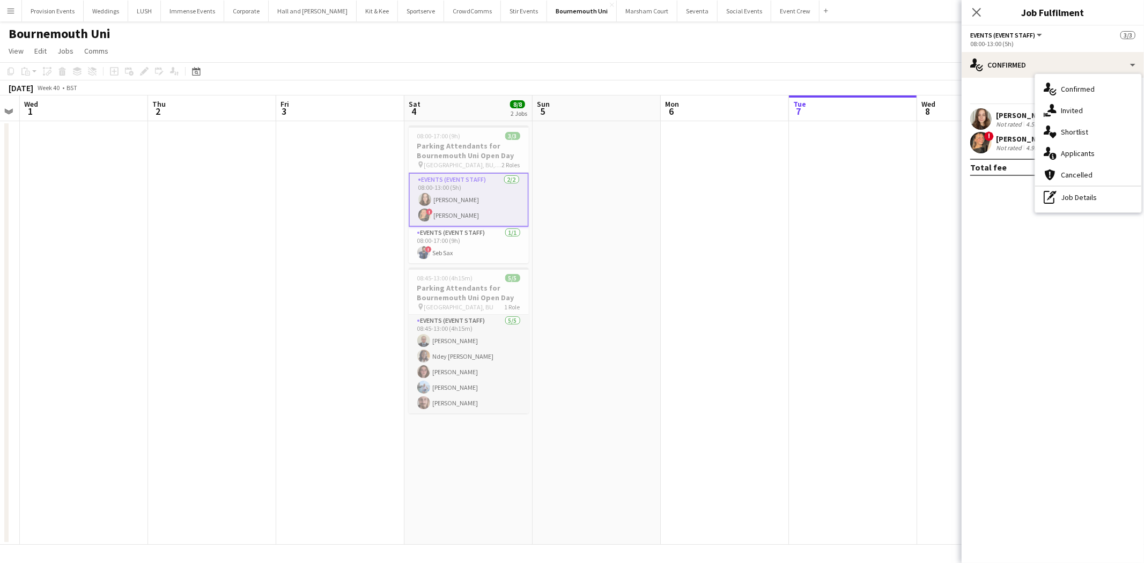
click at [1066, 210] on div "single-neutral-actions-check-2 Confirmed single-neutral-actions-share-1 Invited…" at bounding box center [1088, 143] width 106 height 138
click at [1071, 198] on mat-expansion-panel "check Confirmed Start chat Send notification Ruby Lee Nicholson Not rated 4.5km…" at bounding box center [1053, 320] width 182 height 485
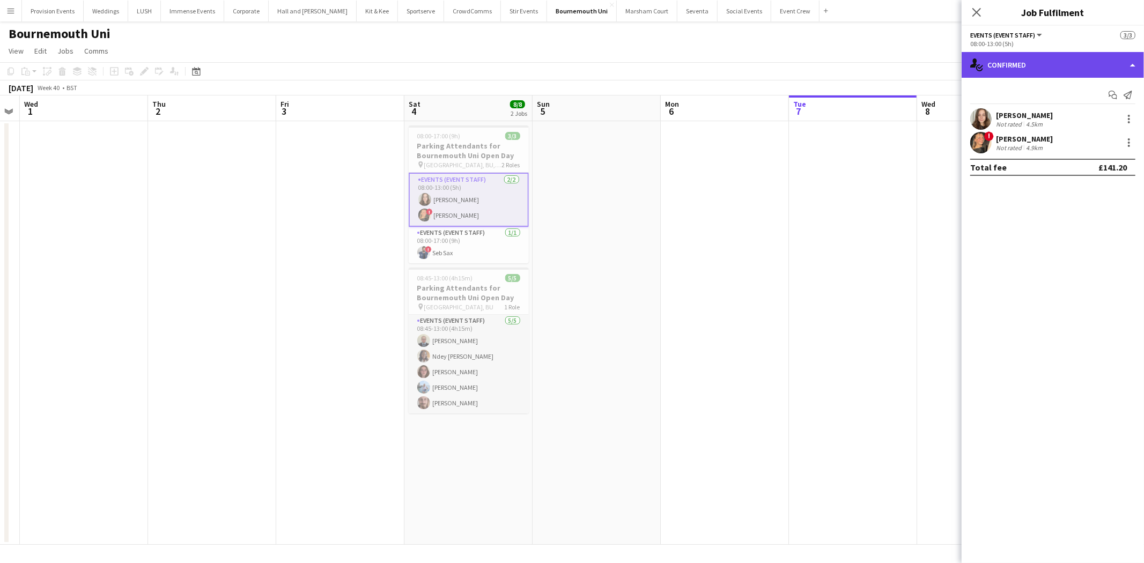
click at [1036, 73] on div "single-neutral-actions-check-2 Confirmed" at bounding box center [1053, 65] width 182 height 26
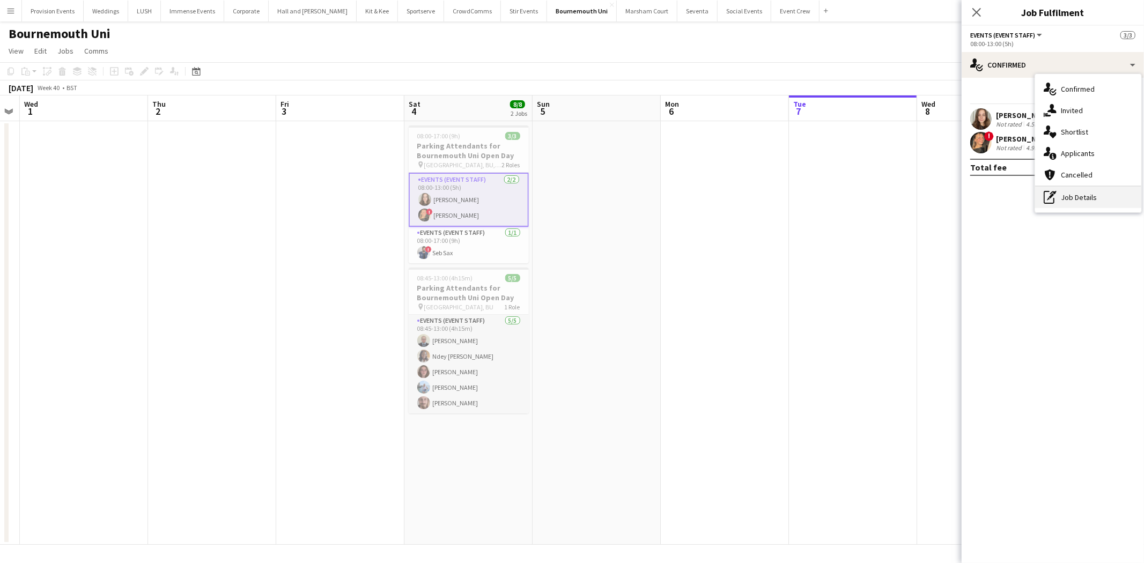
click at [1042, 202] on div "pen-write Job Details" at bounding box center [1088, 197] width 106 height 21
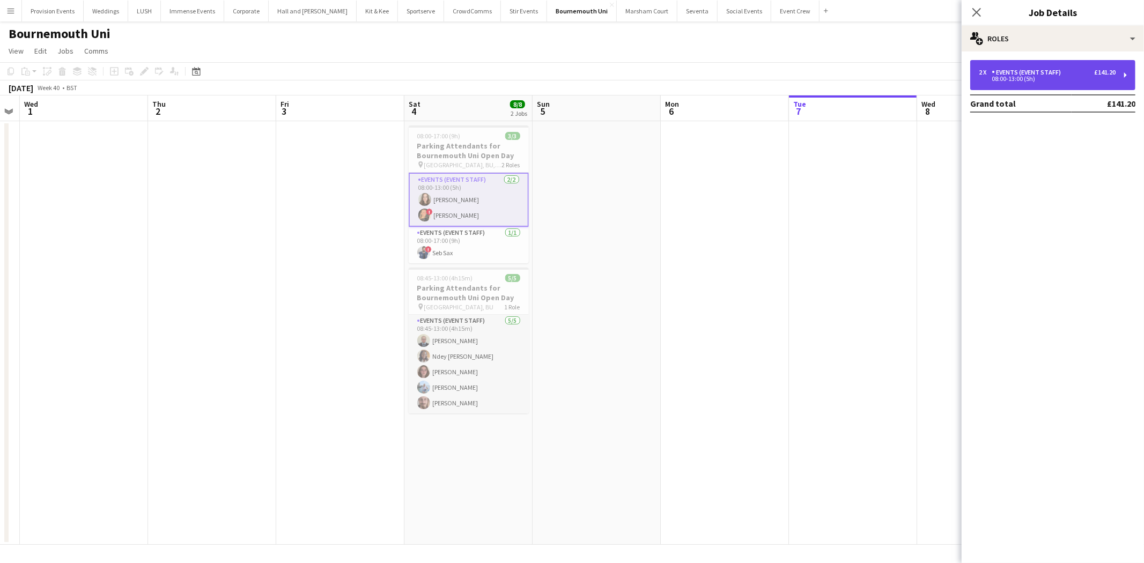
click at [1022, 71] on div "Events (Event Staff)" at bounding box center [1028, 73] width 73 height 8
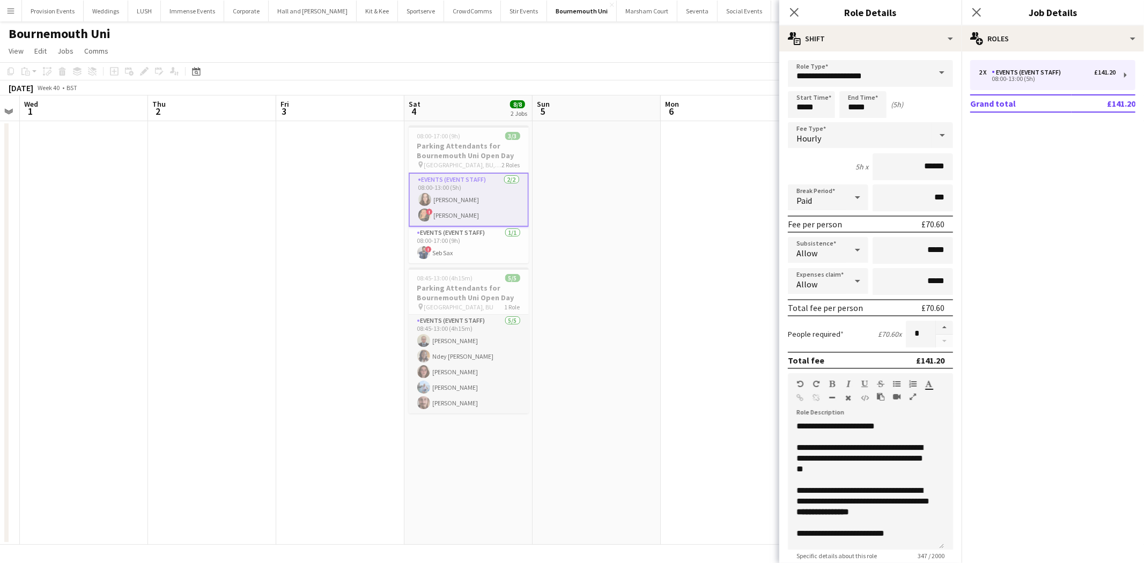
click at [16, 19] on button "Menu" at bounding box center [10, 10] width 21 height 21
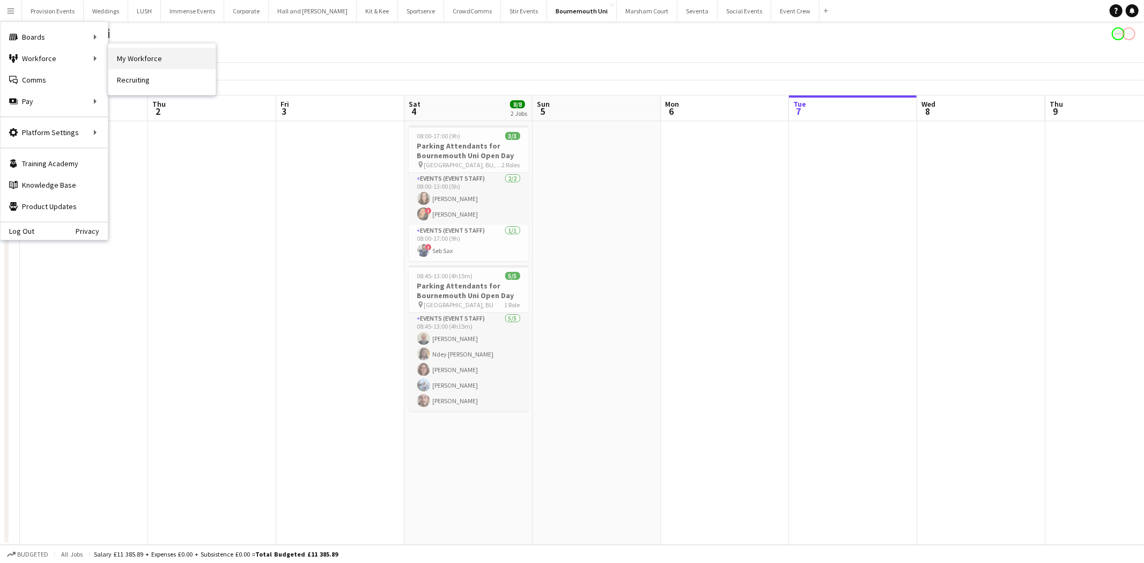
click at [127, 52] on link "My Workforce" at bounding box center [161, 58] width 107 height 21
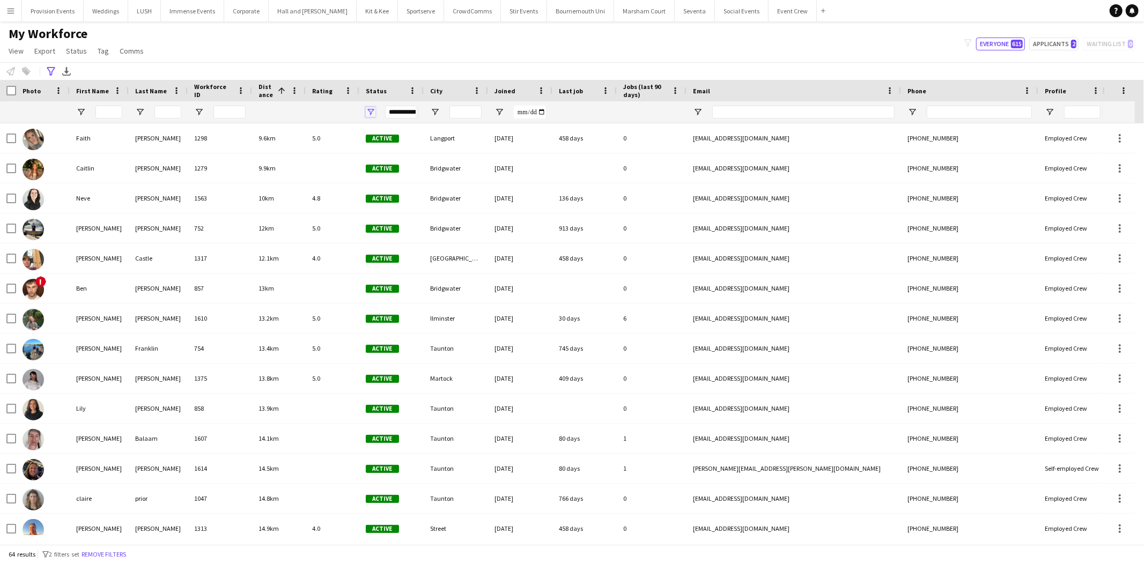
click at [369, 108] on span "Open Filter Menu" at bounding box center [371, 112] width 10 height 10
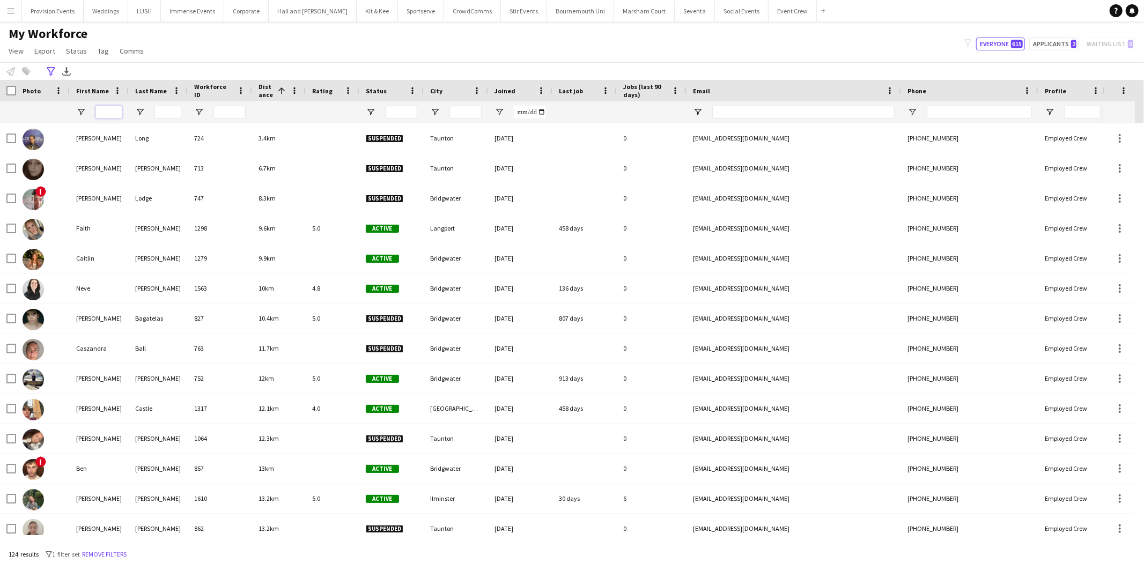
click at [100, 109] on input "First Name Filter Input" at bounding box center [108, 112] width 27 height 13
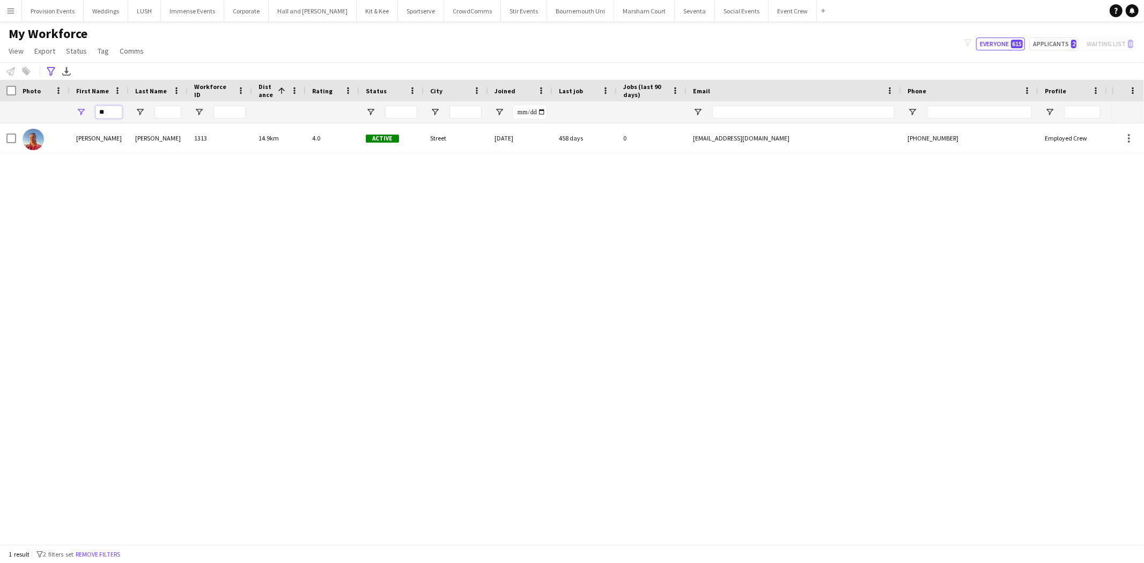
type input "*"
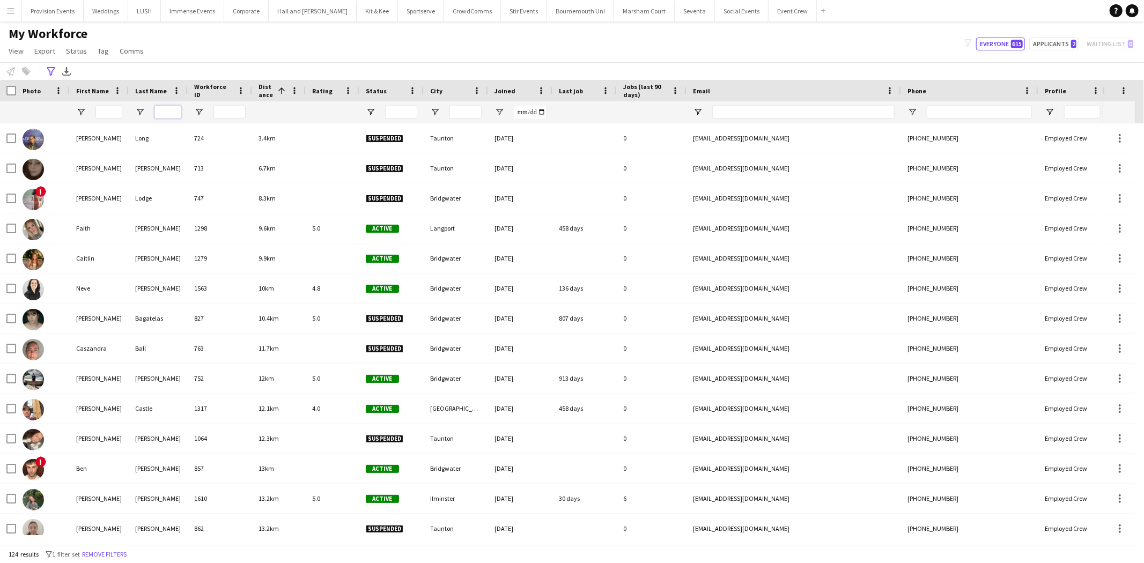
click at [170, 109] on input "Last Name Filter Input" at bounding box center [167, 112] width 27 height 13
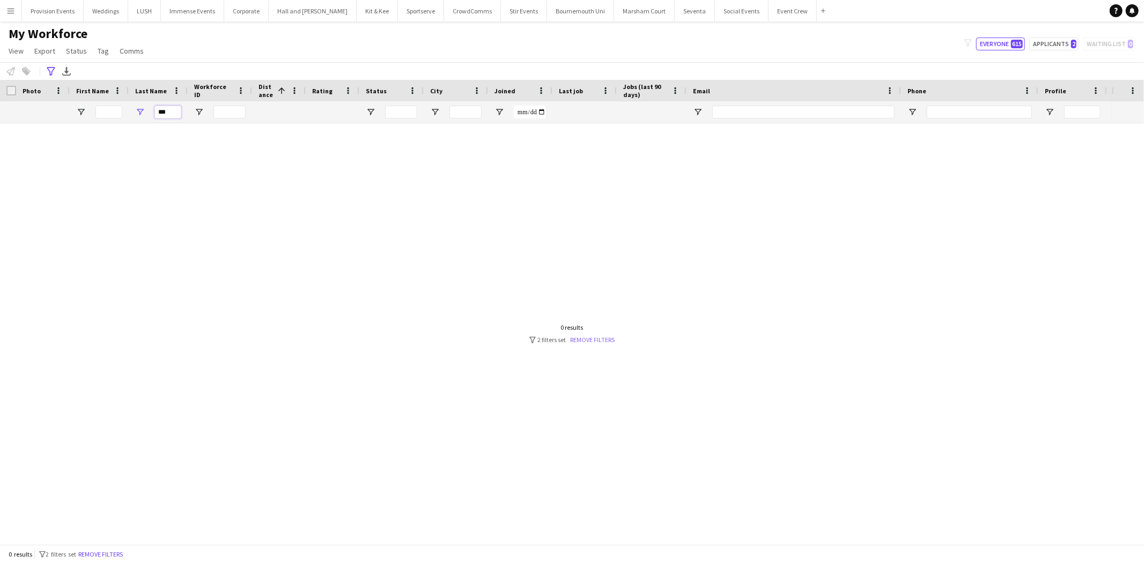
type input "***"
click at [596, 337] on link "Remove filters" at bounding box center [593, 340] width 45 height 8
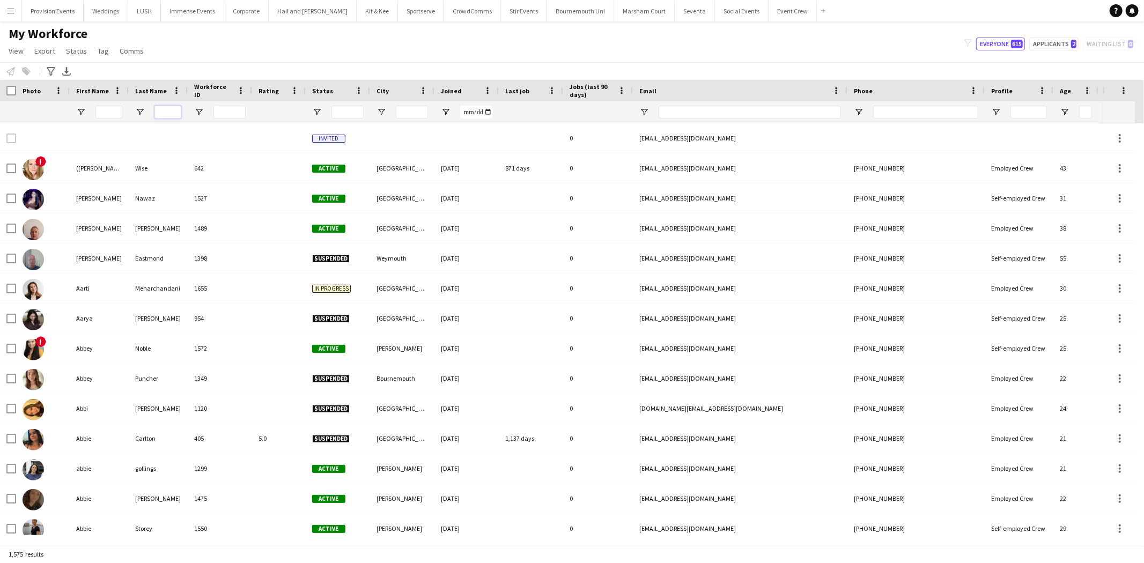
click at [165, 113] on input "Last Name Filter Input" at bounding box center [167, 112] width 27 height 13
click at [319, 112] on span "Open Filter Menu" at bounding box center [317, 112] width 10 height 10
drag, startPoint x: 417, startPoint y: 190, endPoint x: 409, endPoint y: 241, distance: 52.0
click at [409, 241] on div "(Select All) Active Applicant Approved Declined Deleted" at bounding box center [363, 207] width 107 height 77
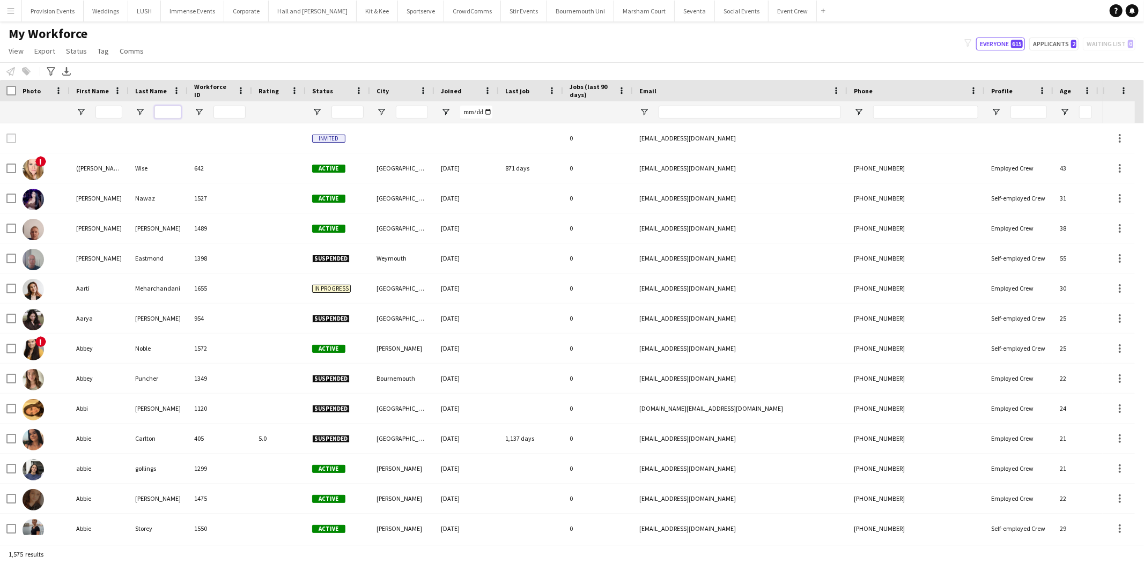
click at [173, 110] on input "Last Name Filter Input" at bounding box center [167, 112] width 27 height 13
type input "***"
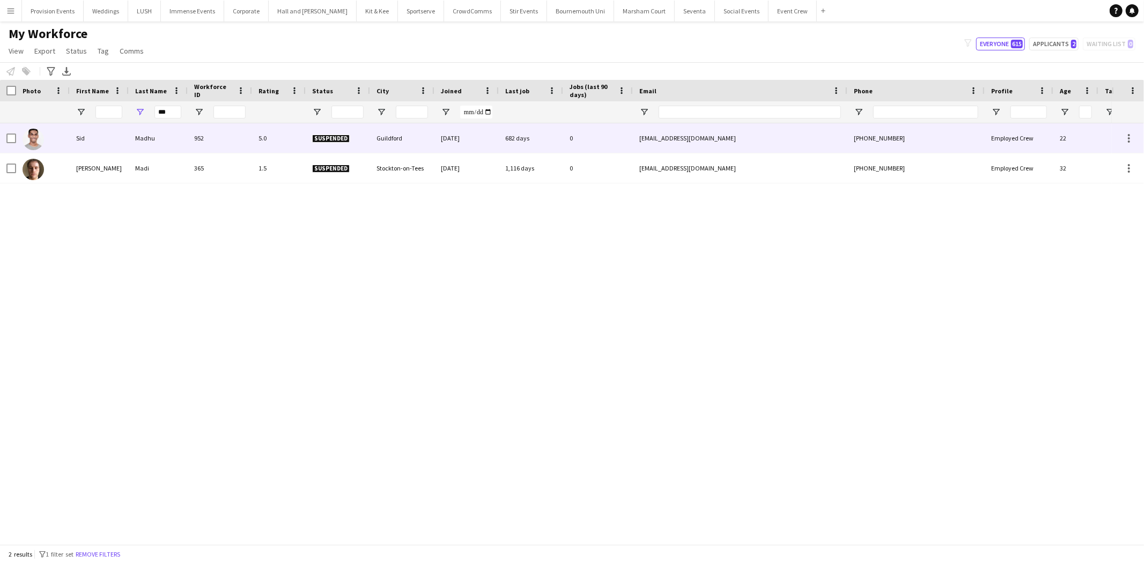
click at [304, 135] on div "5.0" at bounding box center [279, 137] width 54 height 29
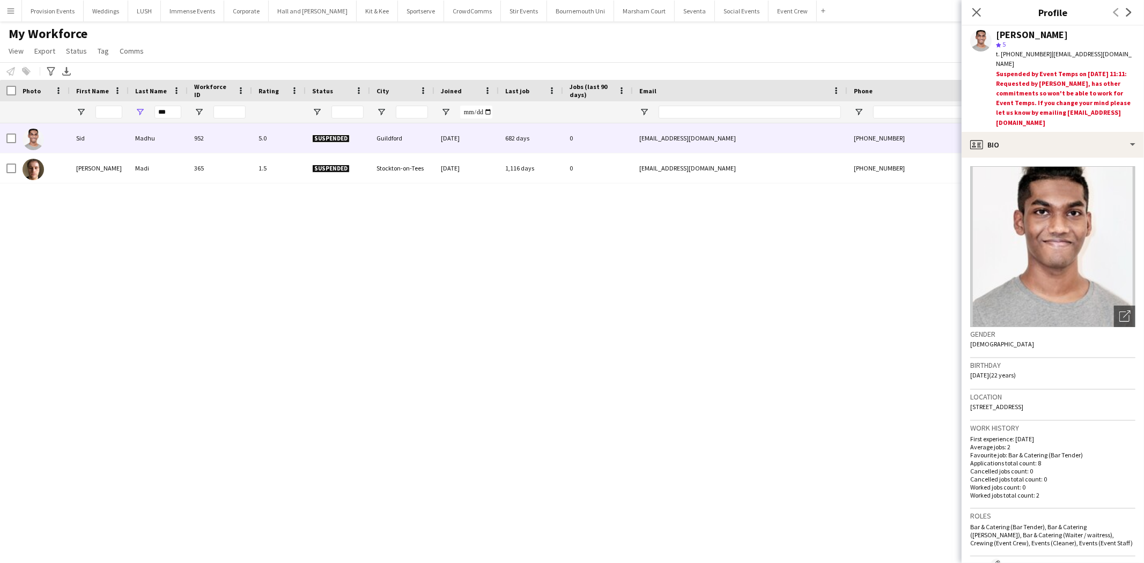
click at [0, 33] on h1 "My Workforce" at bounding box center [77, 34] width 154 height 16
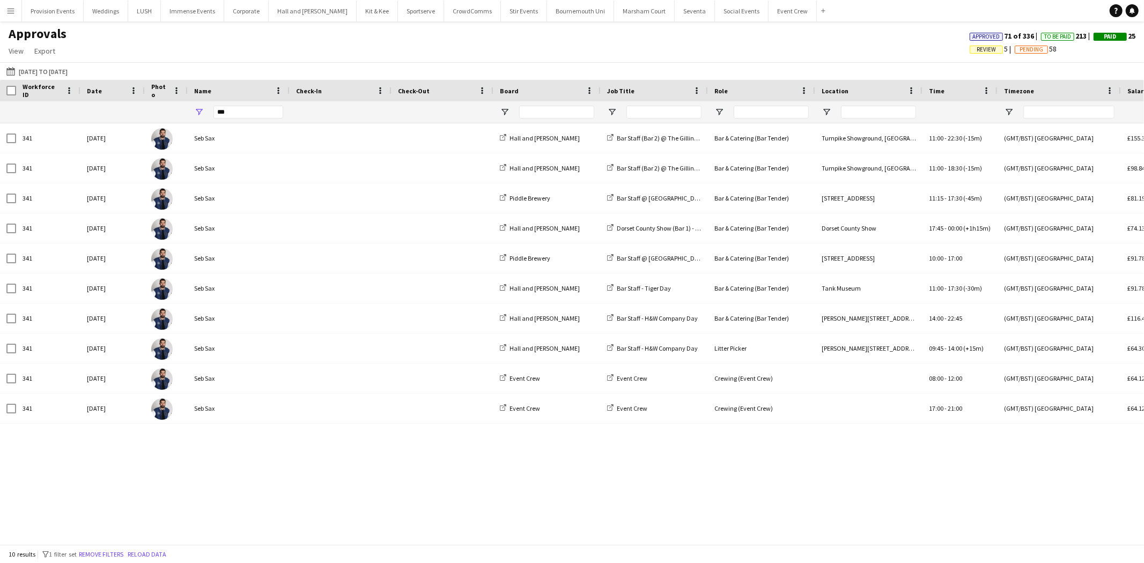
click at [13, 13] on app-icon "Menu" at bounding box center [10, 10] width 9 height 9
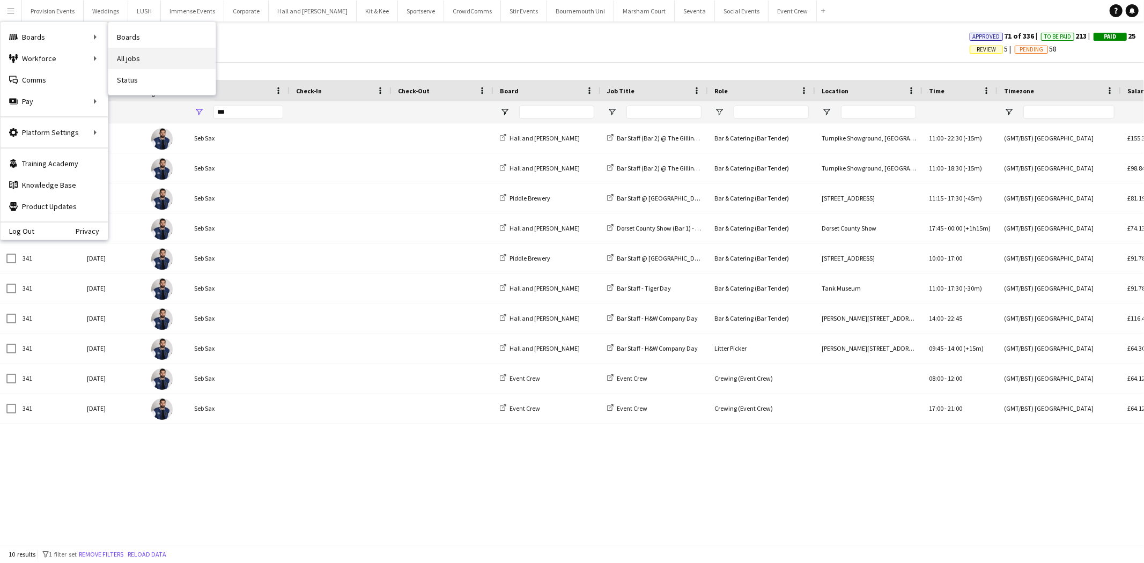
click at [171, 51] on link "All jobs" at bounding box center [161, 58] width 107 height 21
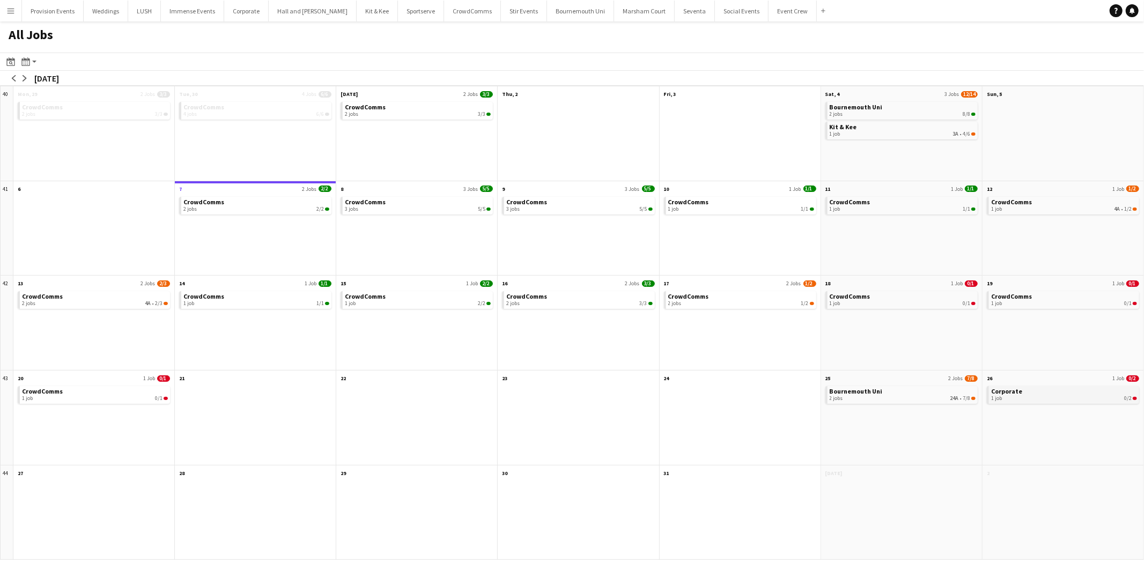
click at [1030, 402] on app-month-view-brief-board "Corporate 1 job 0/2" at bounding box center [1063, 395] width 152 height 18
click at [1028, 397] on div "1 job 0/2" at bounding box center [1064, 398] width 146 height 6
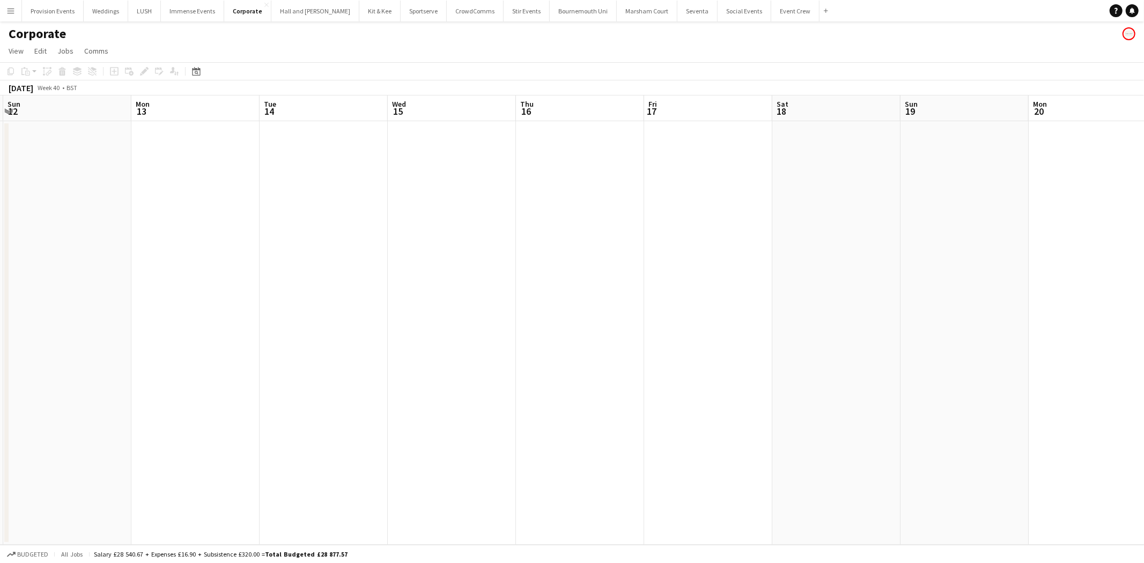
drag, startPoint x: 749, startPoint y: 325, endPoint x: 0, endPoint y: 224, distance: 756.1
click at [0, 224] on app-calendar-viewport "Thu 9 Fri 10 Sat 11 Sun 12 Mon 13 Tue 14 Wed 15 Thu 16 Fri 17 Sat 18 Sun 19 Mon…" at bounding box center [572, 319] width 1144 height 449
drag, startPoint x: 601, startPoint y: 264, endPoint x: 0, endPoint y: 165, distance: 608.9
click at [0, 165] on app-calendar-viewport "Wed 15 Thu 16 Fri 17 Sat 18 Sun 19 Mon 20 Tue 21 Wed 22 Thu 23 Fri 24 Sat 25 Su…" at bounding box center [572, 319] width 1144 height 449
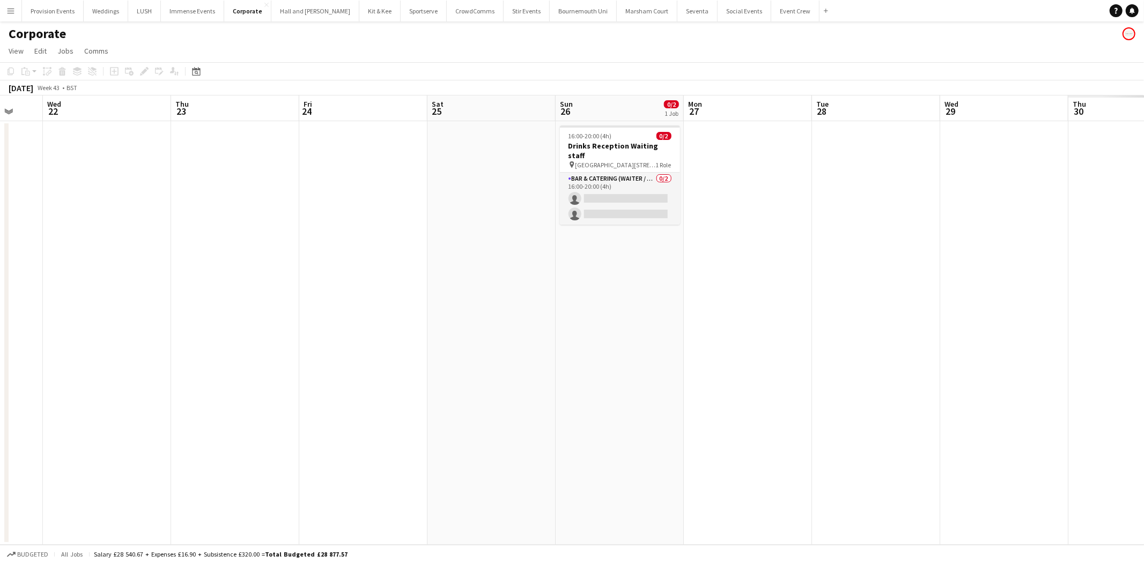
scroll to position [0, 368]
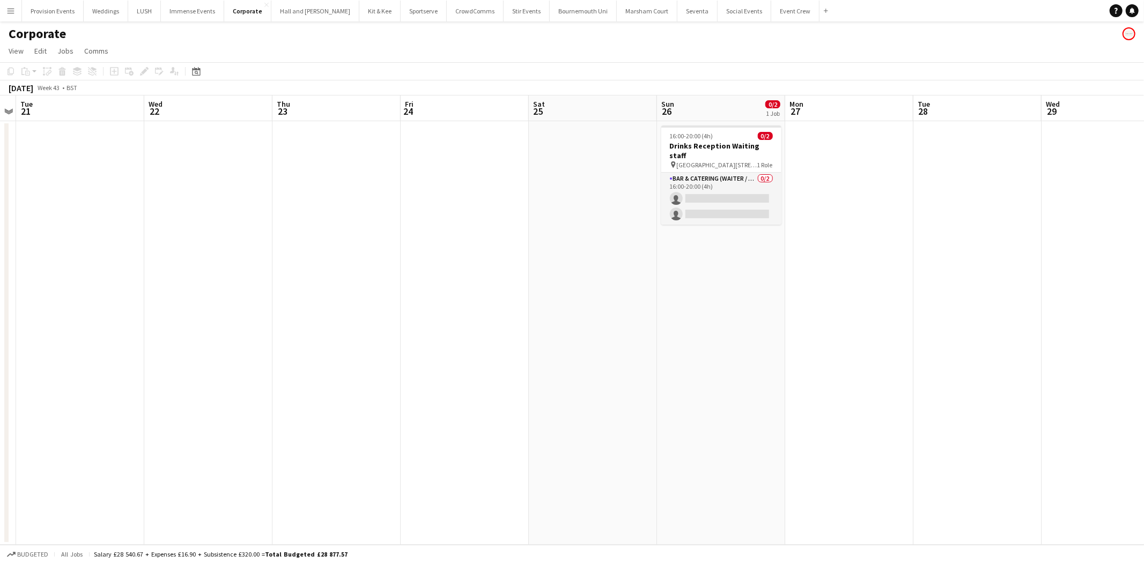
drag, startPoint x: 743, startPoint y: 275, endPoint x: 181, endPoint y: 220, distance: 564.2
click at [181, 220] on app-calendar-viewport "Sat 18 Sun 19 Mon 20 Tue 21 Wed 22 Thu 23 Fri 24 Sat 25 Sun 26 0/2 1 Job Mon 27…" at bounding box center [572, 319] width 1144 height 449
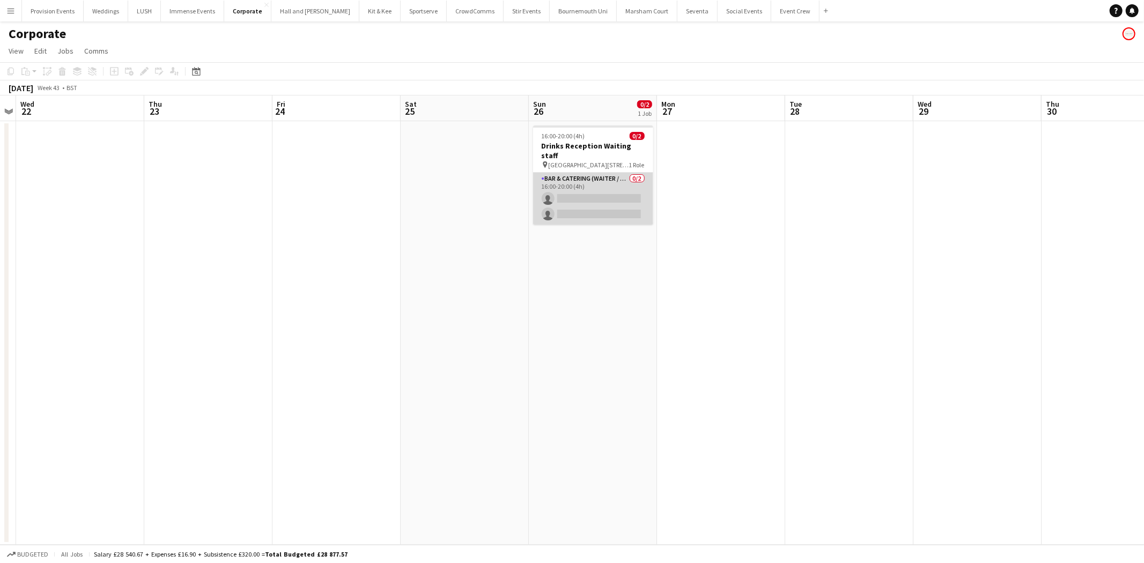
click at [583, 174] on app-card-role "Bar & Catering (Waiter / waitress) 0/2 16:00-20:00 (4h) single-neutral-actions …" at bounding box center [593, 199] width 120 height 52
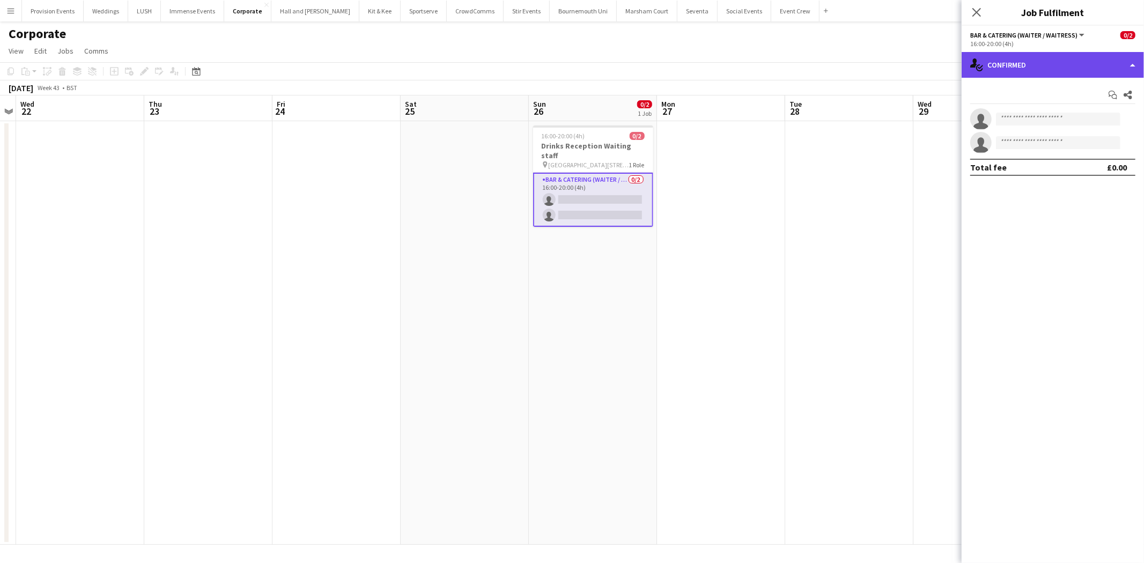
click at [1111, 71] on div "single-neutral-actions-check-2 Confirmed" at bounding box center [1053, 65] width 182 height 26
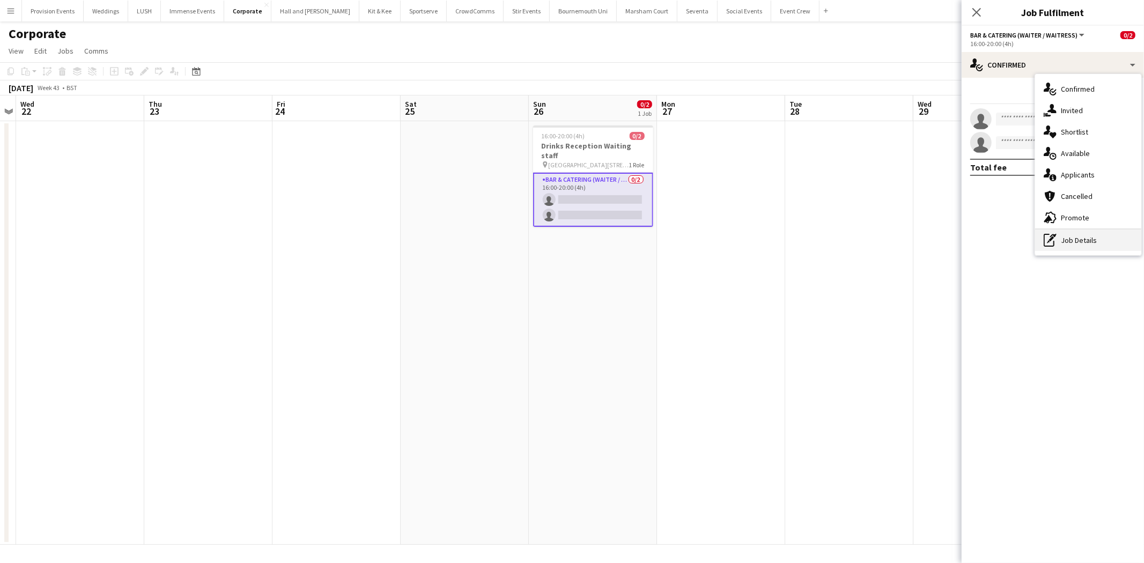
click at [1123, 238] on div "pen-write Job Details" at bounding box center [1088, 240] width 106 height 21
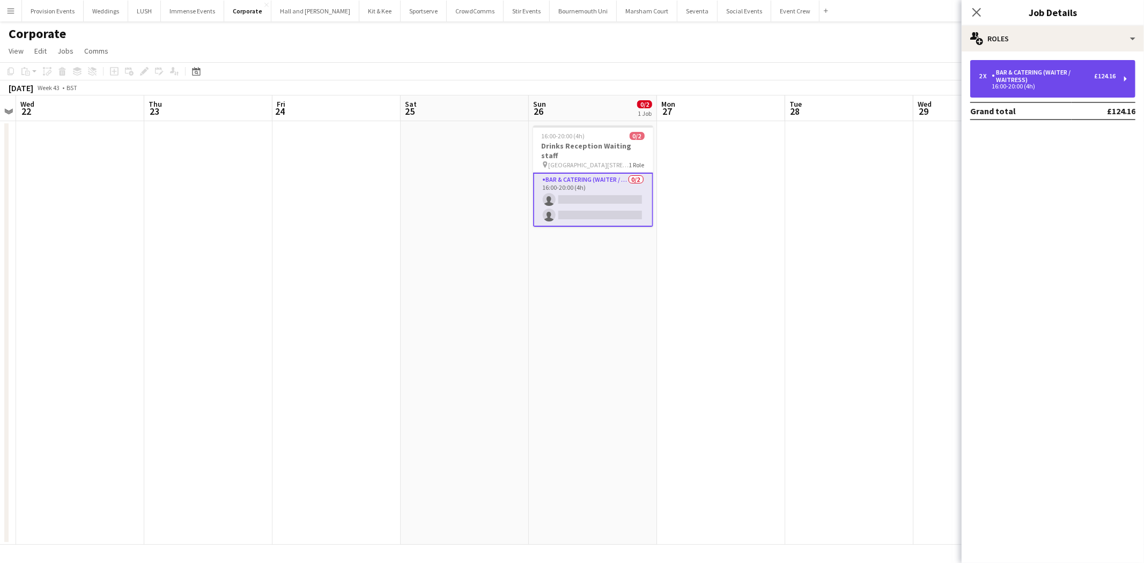
click at [1067, 69] on div "Bar & Catering (Waiter / waitress)" at bounding box center [1043, 76] width 102 height 15
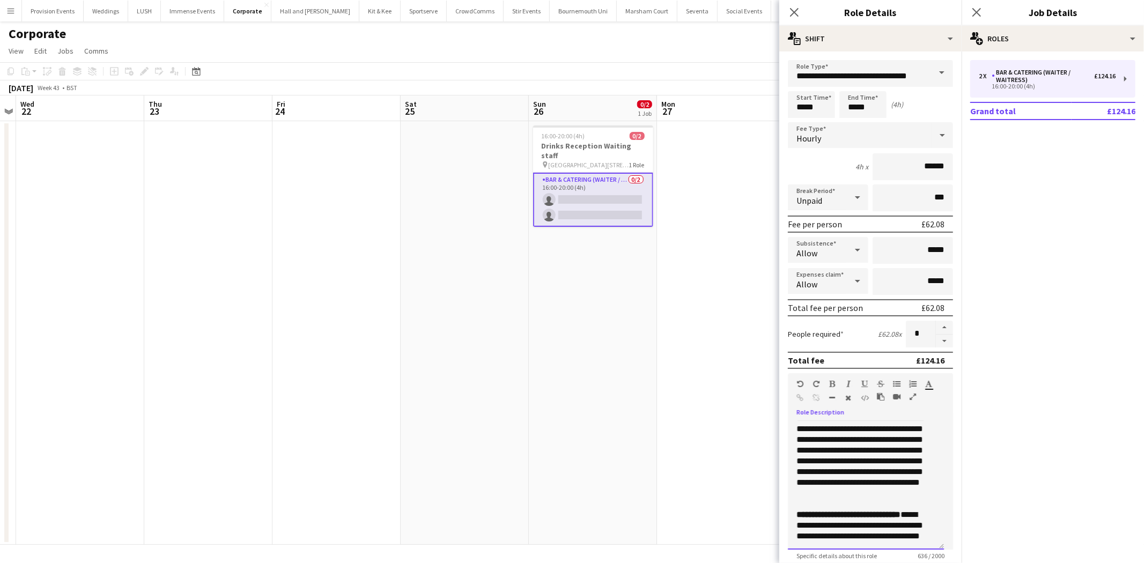
scroll to position [151, 0]
click at [832, 510] on b "**********" at bounding box center [848, 511] width 104 height 8
click at [824, 105] on input "*****" at bounding box center [811, 104] width 47 height 27
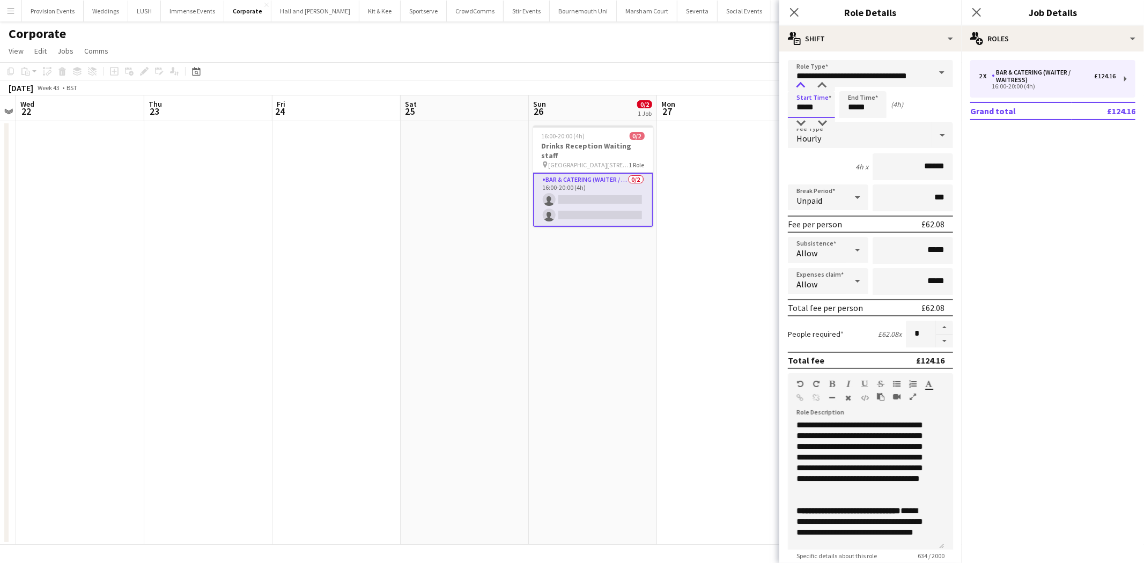
type input "*****"
click at [801, 84] on div at bounding box center [800, 85] width 21 height 11
click at [866, 141] on div "Hourly" at bounding box center [860, 135] width 144 height 26
click at [846, 194] on span "Fixed" at bounding box center [865, 192] width 139 height 10
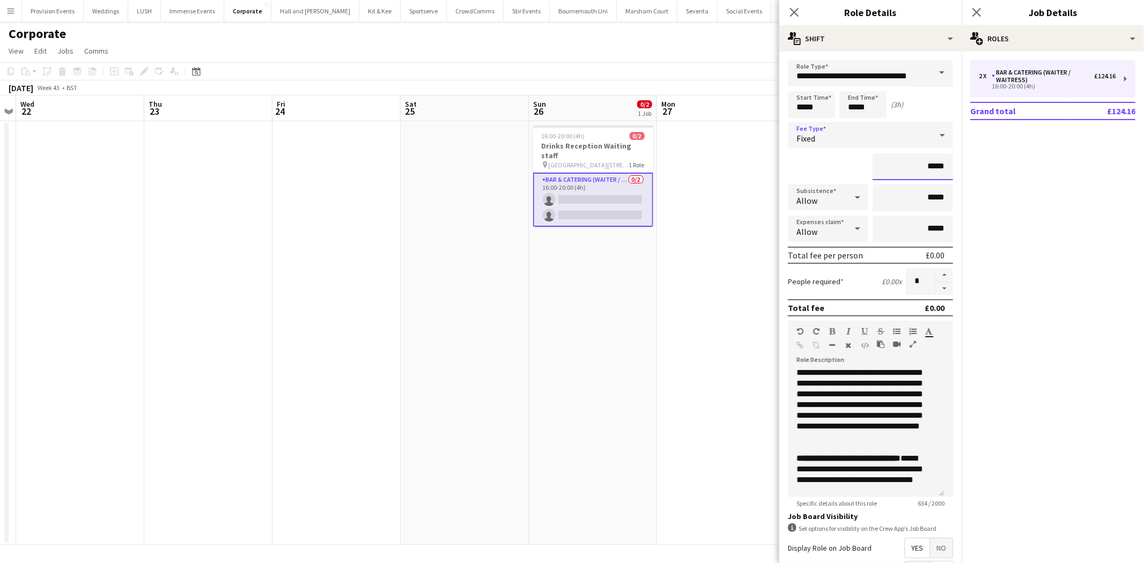
click at [921, 158] on input "*****" at bounding box center [913, 166] width 80 height 27
type input "******"
drag, startPoint x: 964, startPoint y: 421, endPoint x: 963, endPoint y: 453, distance: 32.2
click at [963, 453] on mat-expansion-panel "pencil3 General details 2 x Bar & Catering (Waiter / waitress) £124.16 16:00-20…" at bounding box center [1053, 307] width 182 height 512
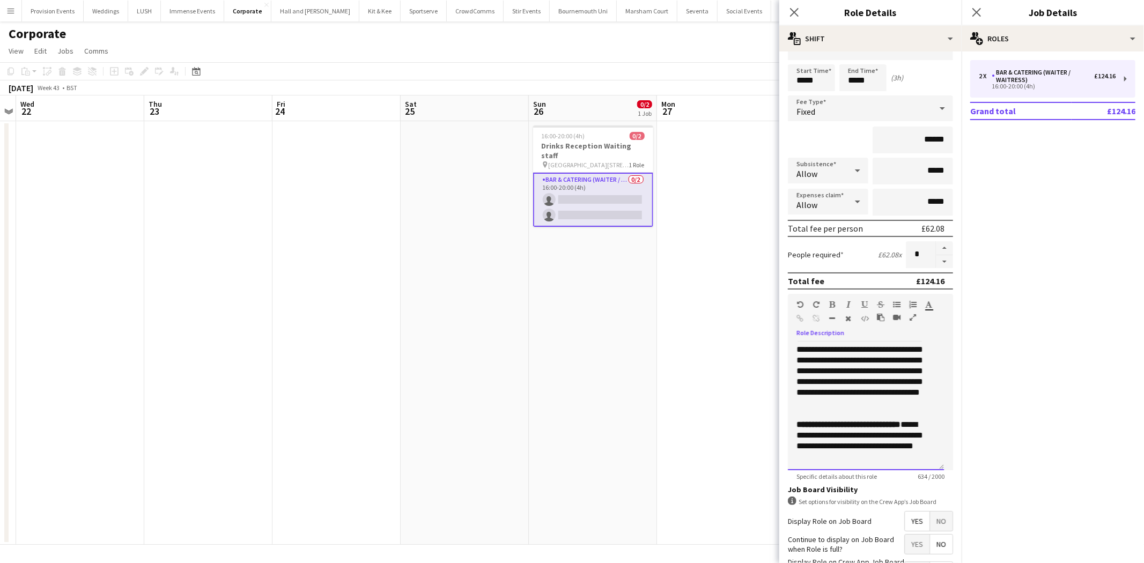
scroll to position [106, 0]
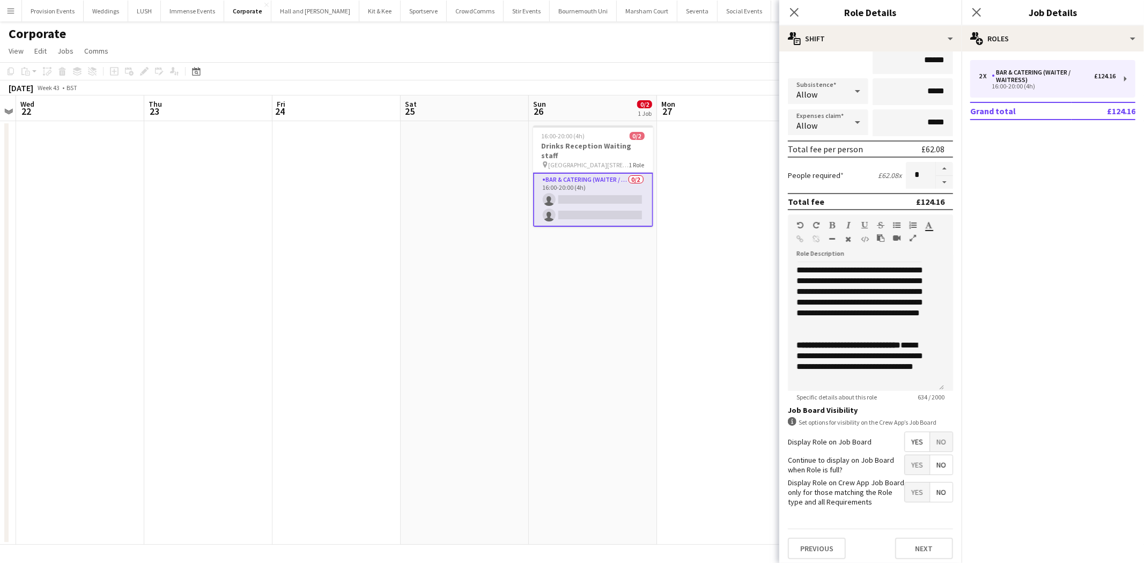
click at [704, 467] on app-date-cell at bounding box center [721, 333] width 128 height 424
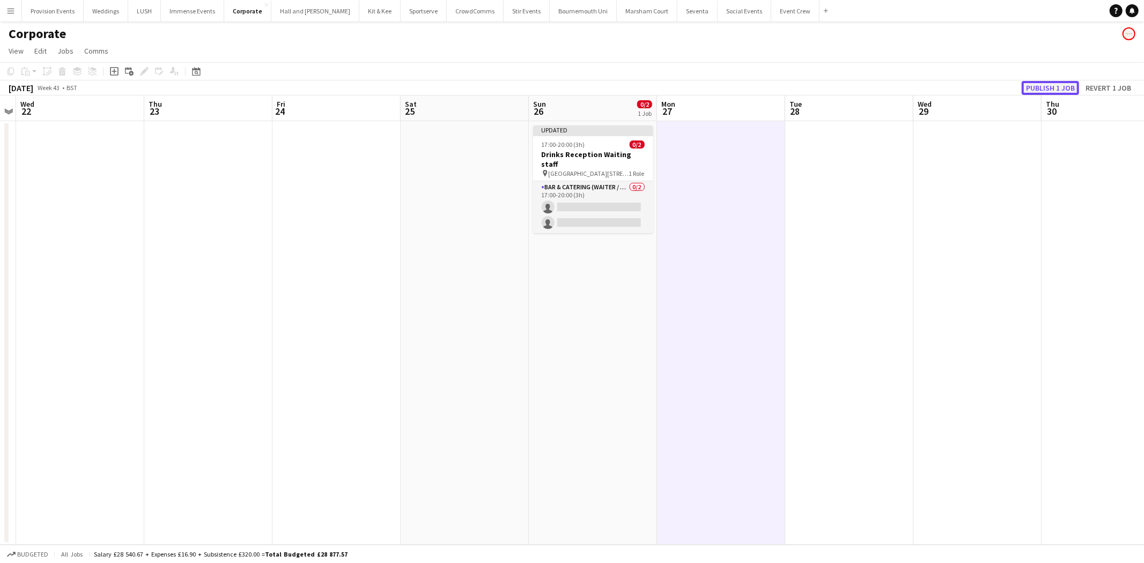
click at [1040, 84] on button "Publish 1 job" at bounding box center [1050, 88] width 57 height 14
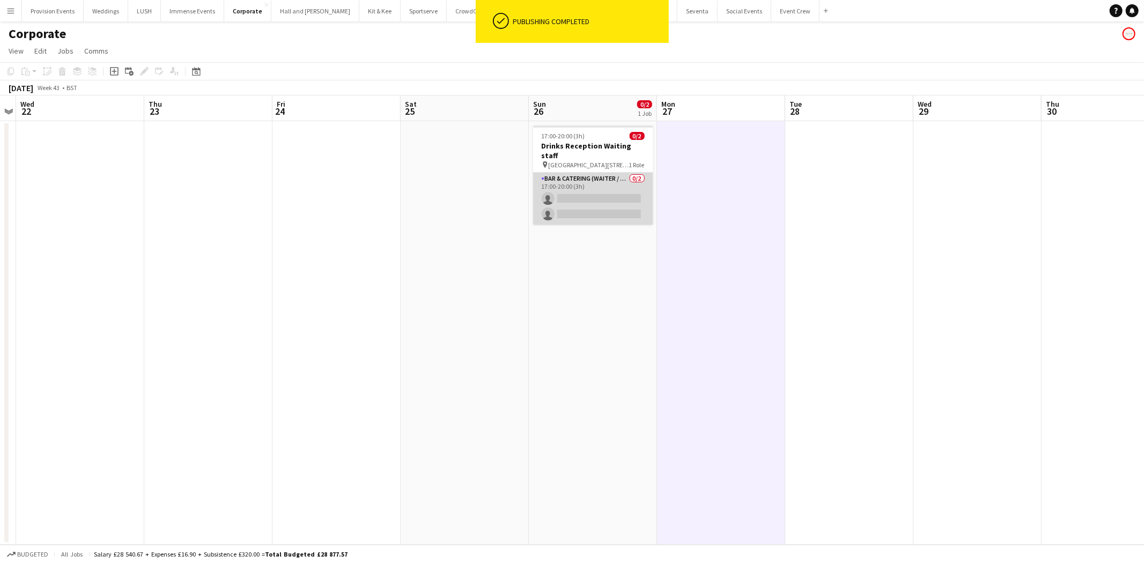
click at [626, 178] on app-card-role "Bar & Catering (Waiter / waitress) 0/2 17:00-20:00 (3h) single-neutral-actions …" at bounding box center [593, 199] width 120 height 52
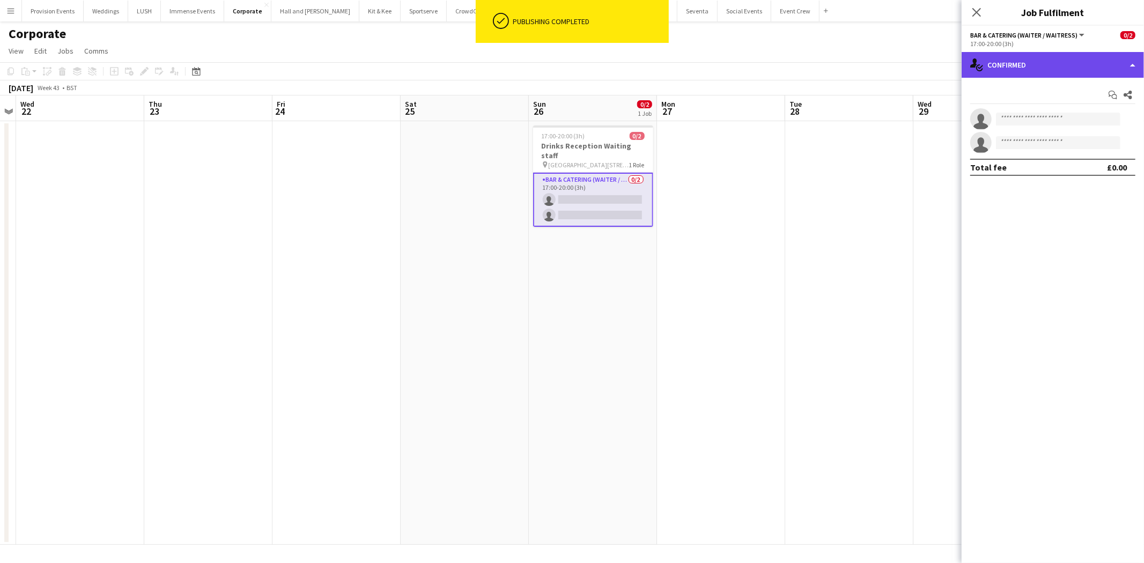
click at [1047, 61] on div "single-neutral-actions-check-2 Confirmed" at bounding box center [1053, 65] width 182 height 26
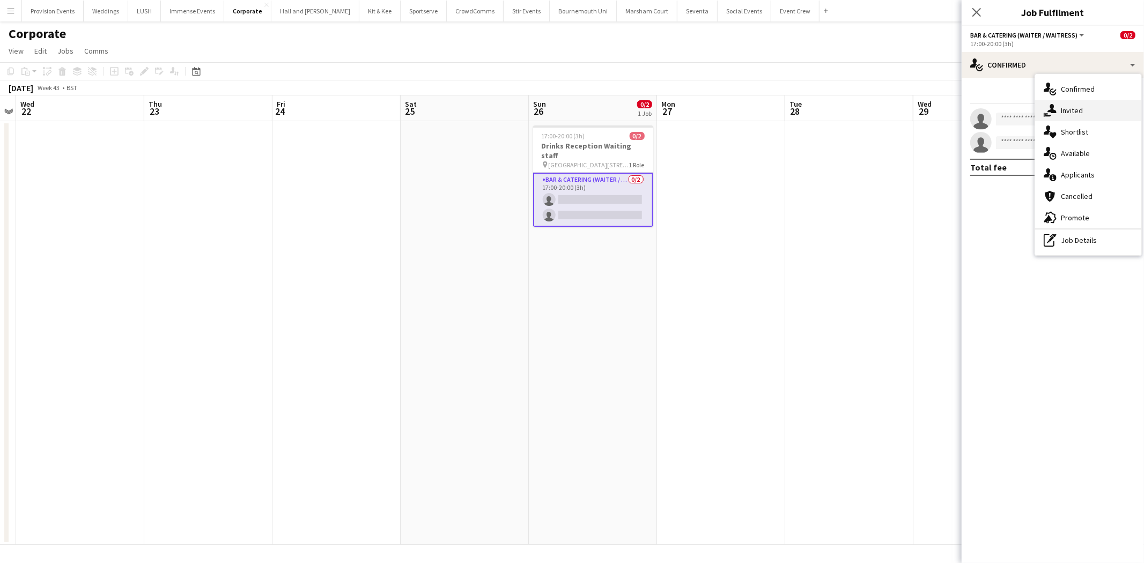
click at [1069, 106] on span "Invited" at bounding box center [1072, 111] width 22 height 10
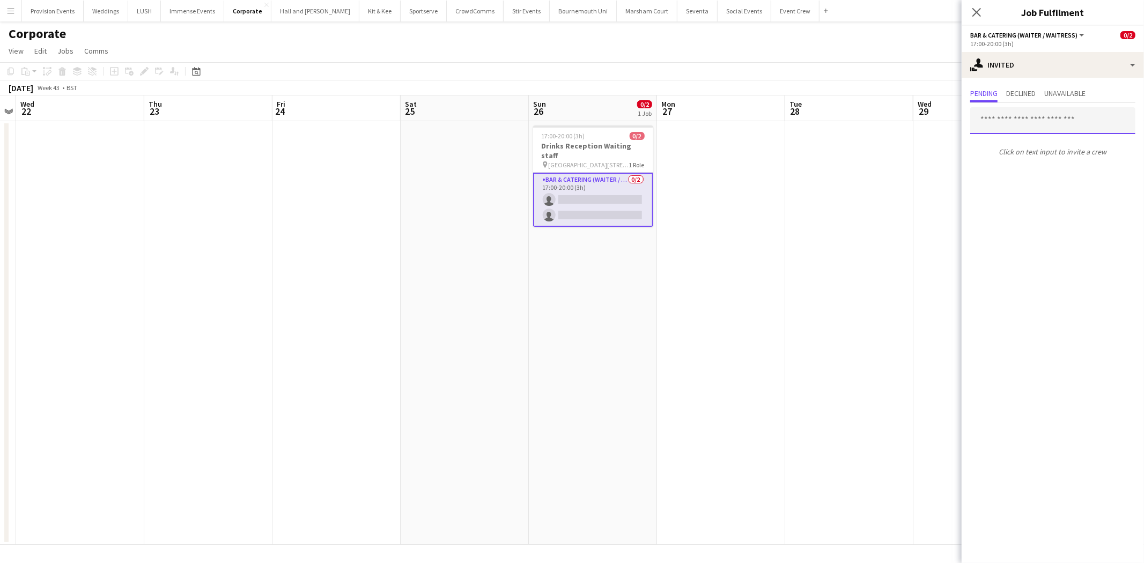
click at [1012, 120] on input "text" at bounding box center [1052, 120] width 165 height 27
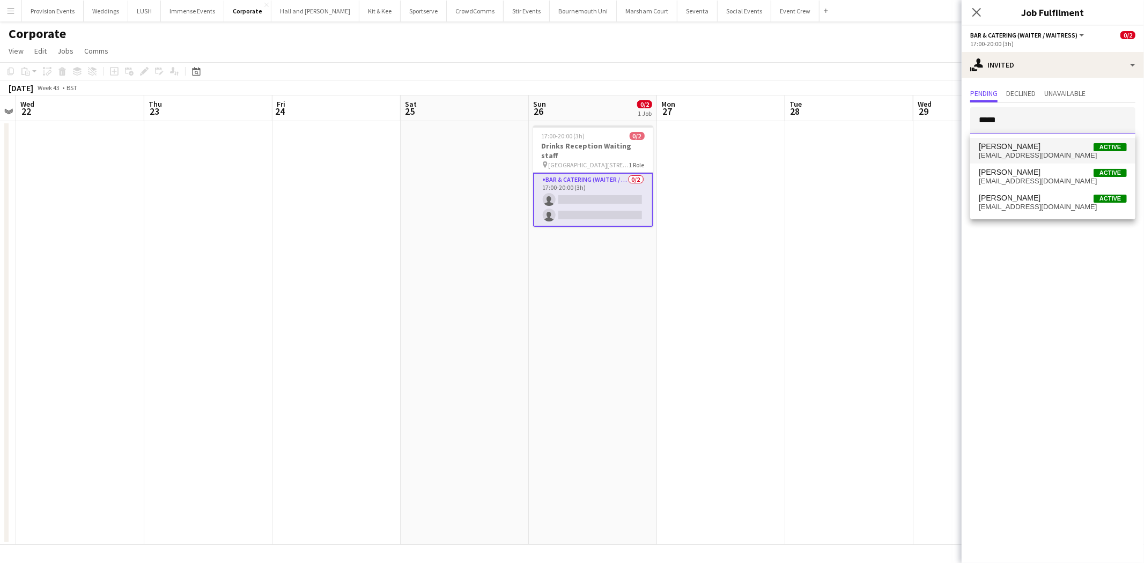
type input "*****"
click at [1021, 145] on span "[PERSON_NAME]" at bounding box center [1010, 146] width 62 height 9
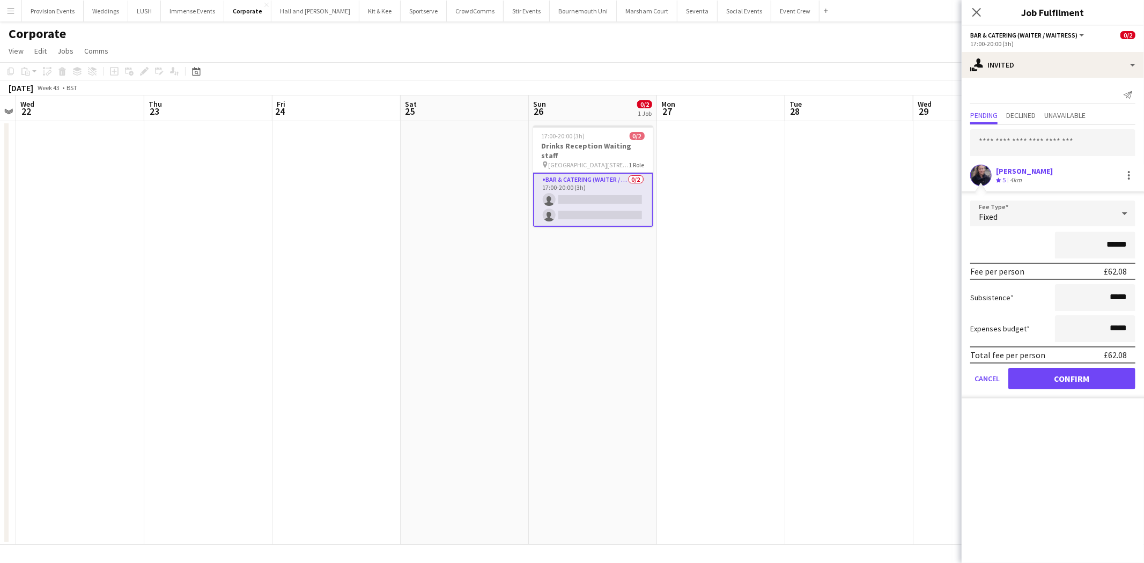
type input "******"
click at [1068, 381] on button "Confirm" at bounding box center [1071, 378] width 127 height 21
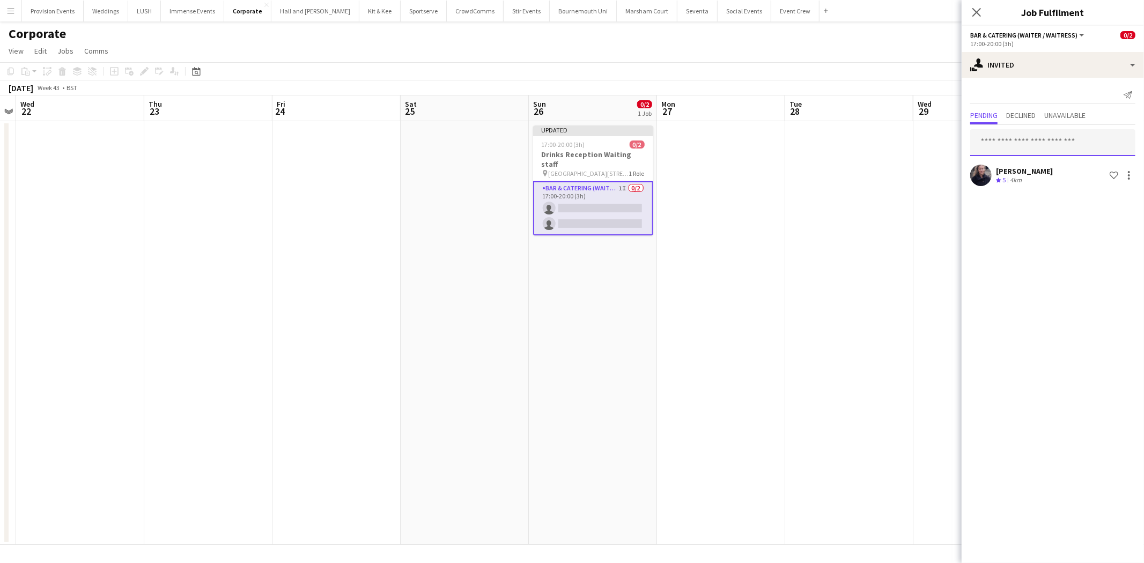
click at [1025, 152] on input "text" at bounding box center [1052, 142] width 165 height 27
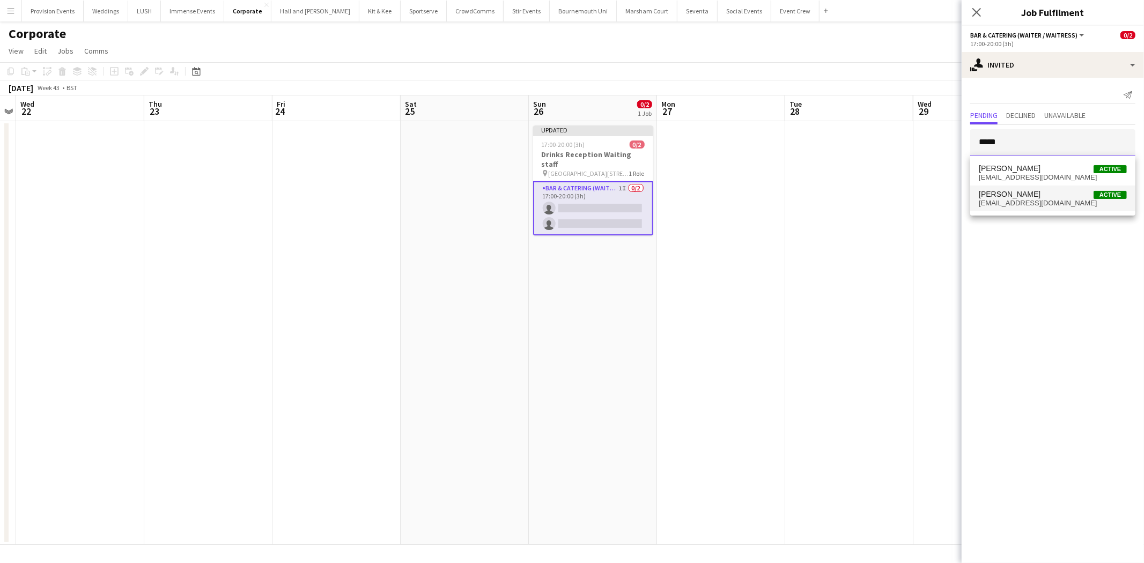
type input "*****"
click at [1022, 190] on span "[PERSON_NAME]" at bounding box center [1010, 194] width 62 height 9
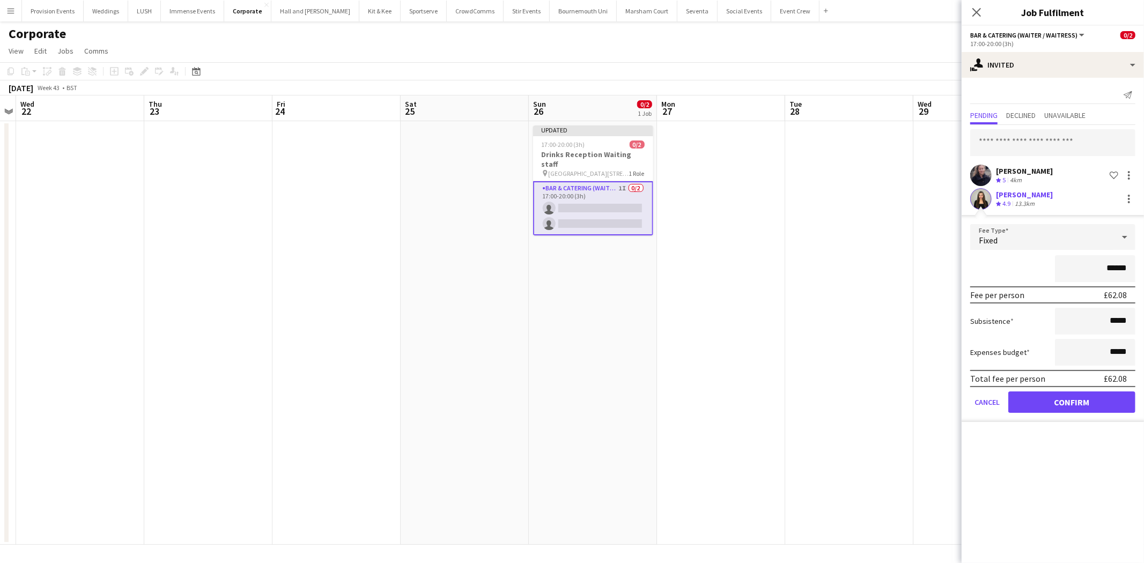
click at [1076, 411] on form "Fee Type Fixed ****** Fee per person £62.08 Subsistence ***** Expenses budget *…" at bounding box center [1053, 323] width 182 height 198
click at [1076, 401] on button "Confirm" at bounding box center [1071, 402] width 127 height 21
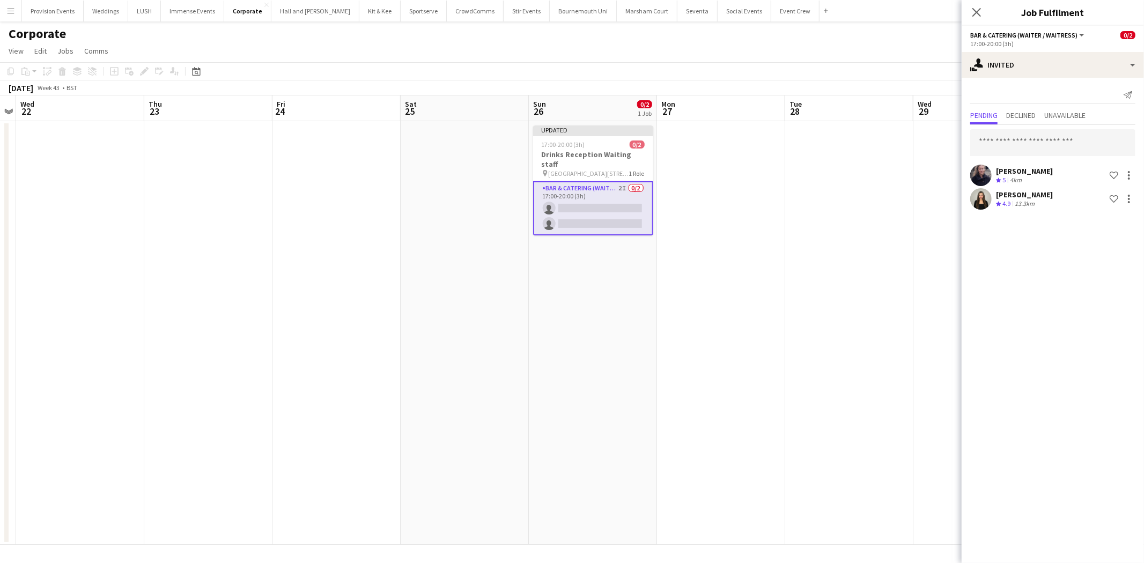
click at [747, 306] on app-date-cell at bounding box center [721, 333] width 128 height 424
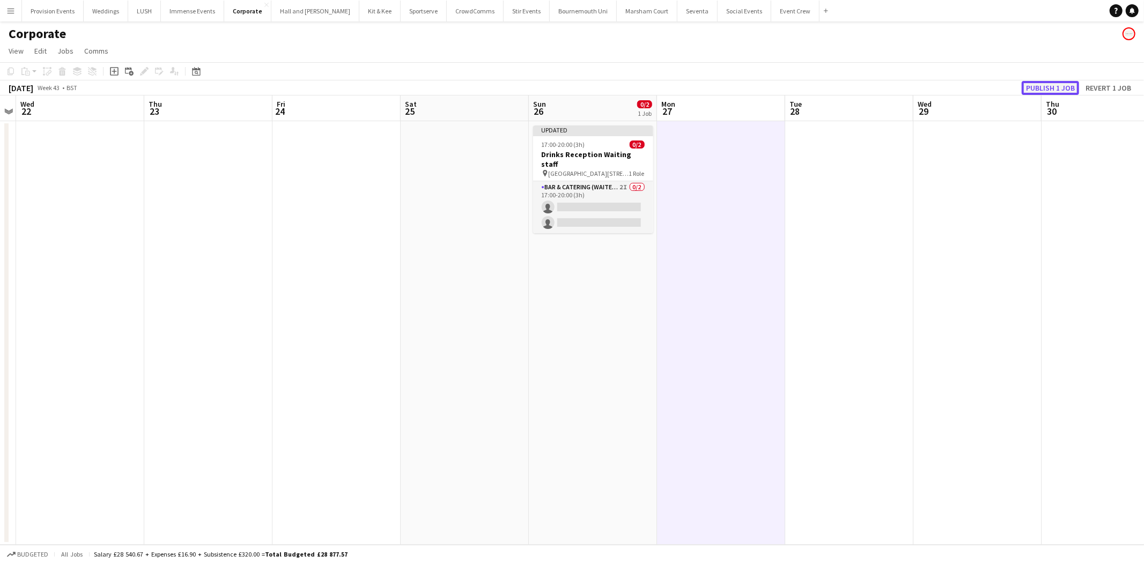
click at [1047, 87] on button "Publish 1 job" at bounding box center [1050, 88] width 57 height 14
